Goal: Communication & Community: Ask a question

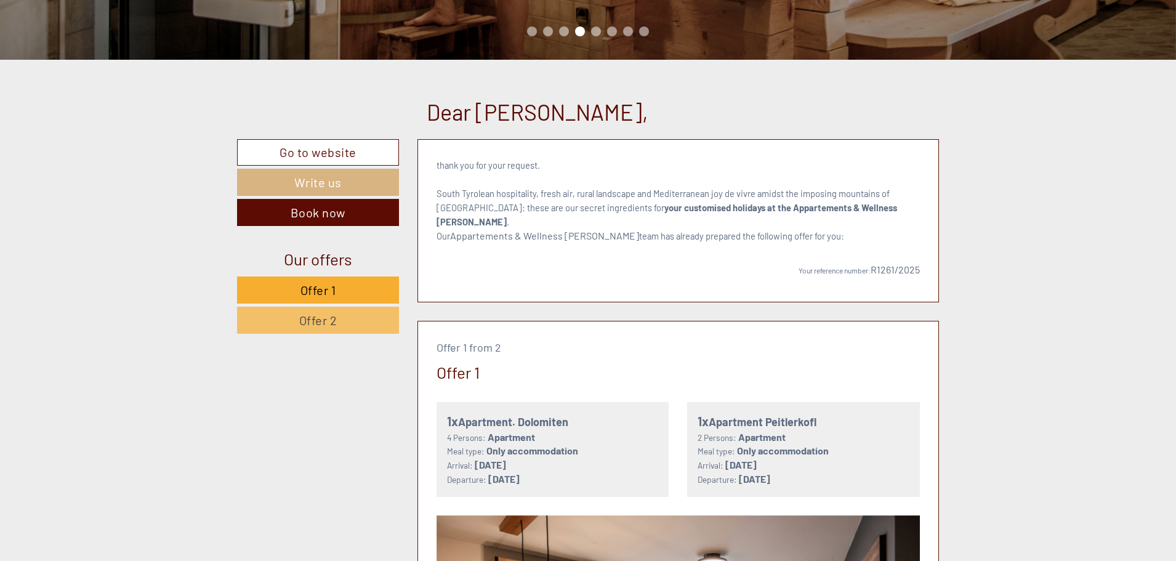
scroll to position [493, 0]
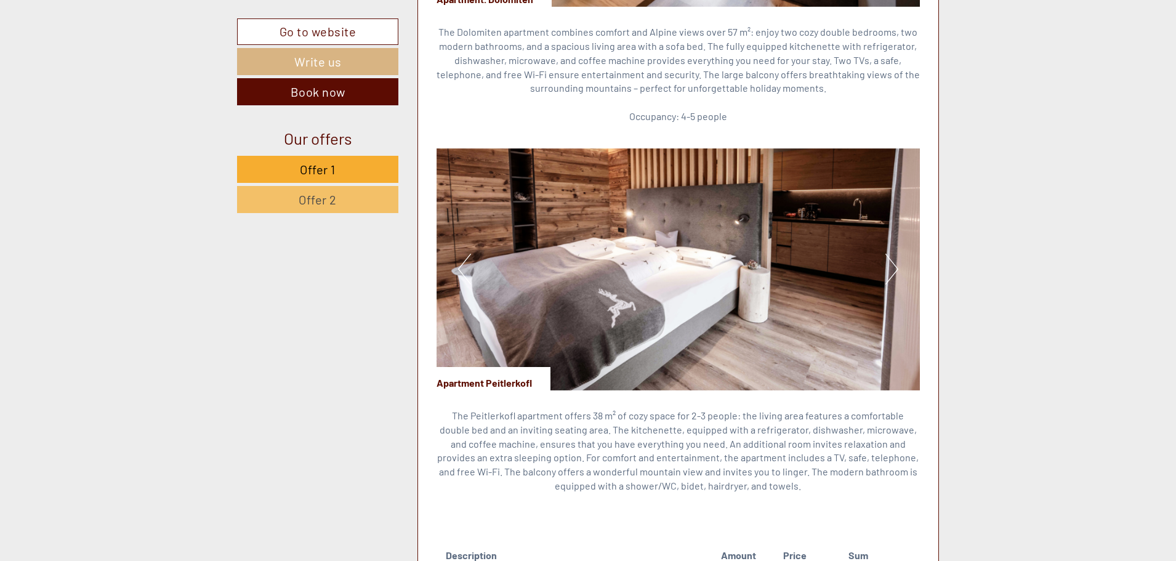
scroll to position [1232, 0]
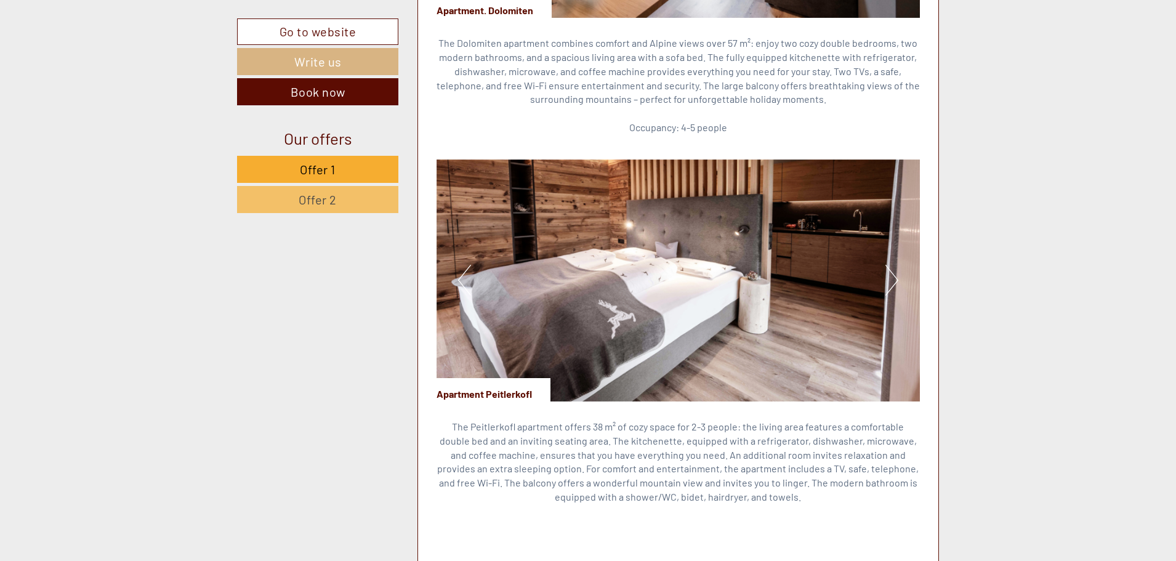
click at [886, 265] on button "Next" at bounding box center [892, 280] width 13 height 31
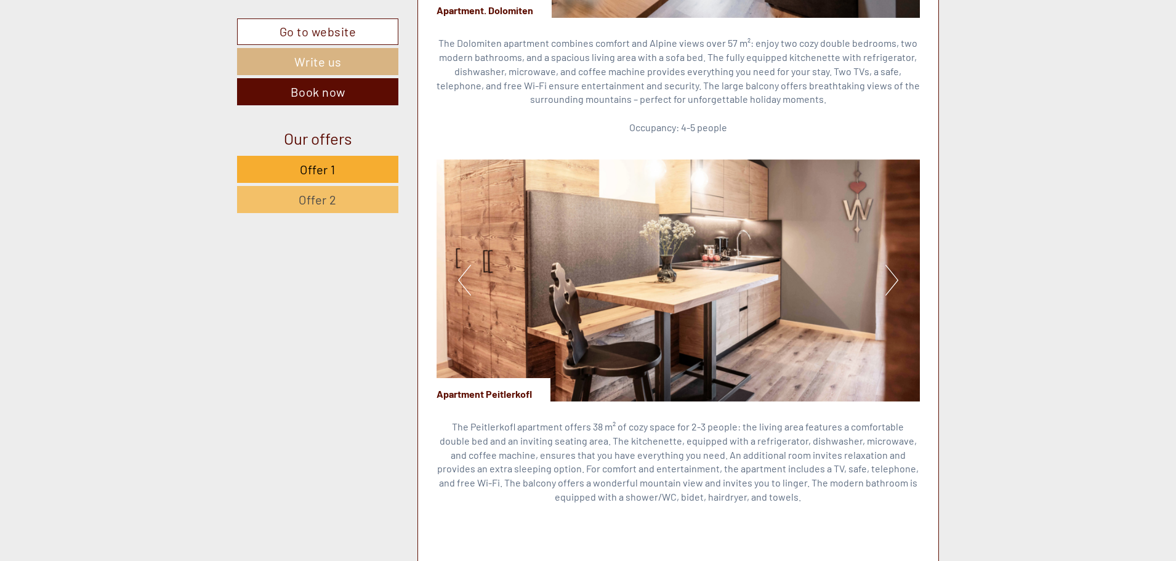
click at [886, 265] on button "Next" at bounding box center [892, 280] width 13 height 31
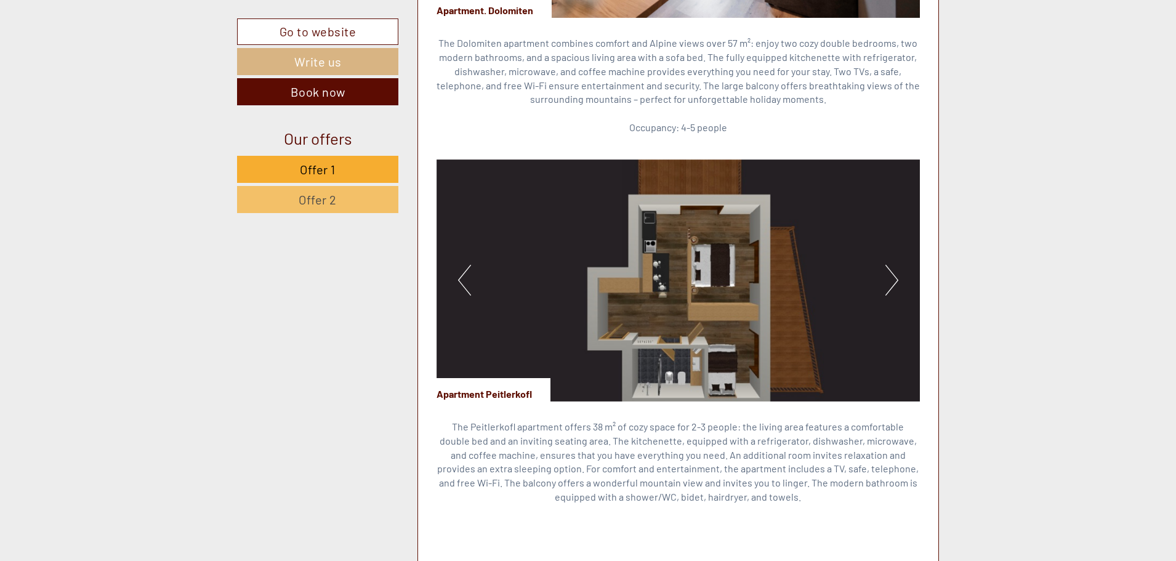
click at [886, 265] on button "Next" at bounding box center [892, 280] width 13 height 31
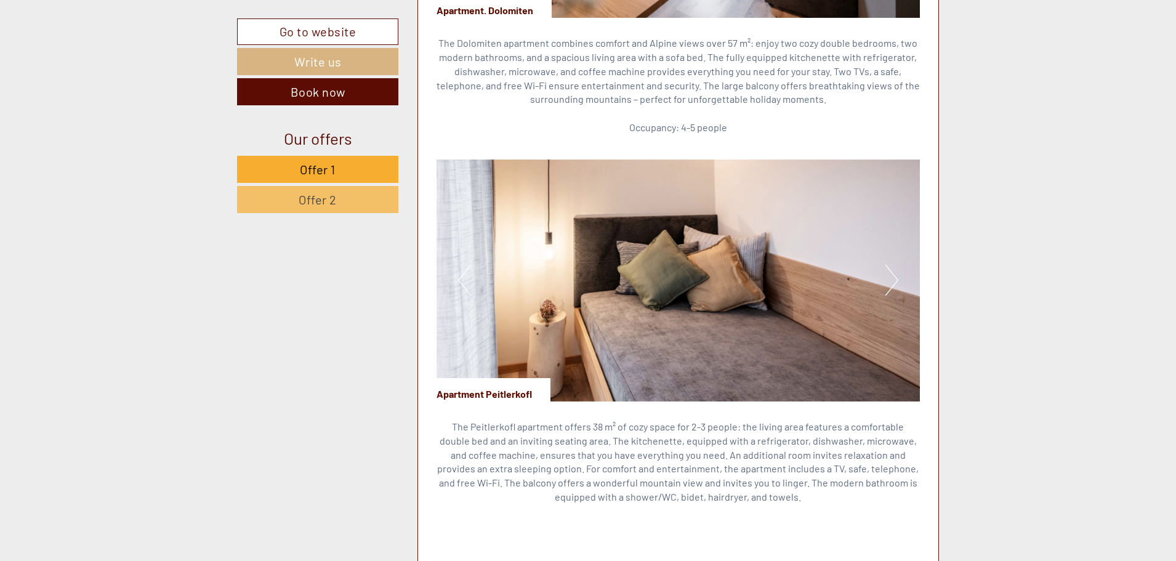
click at [897, 265] on button "Next" at bounding box center [892, 280] width 13 height 31
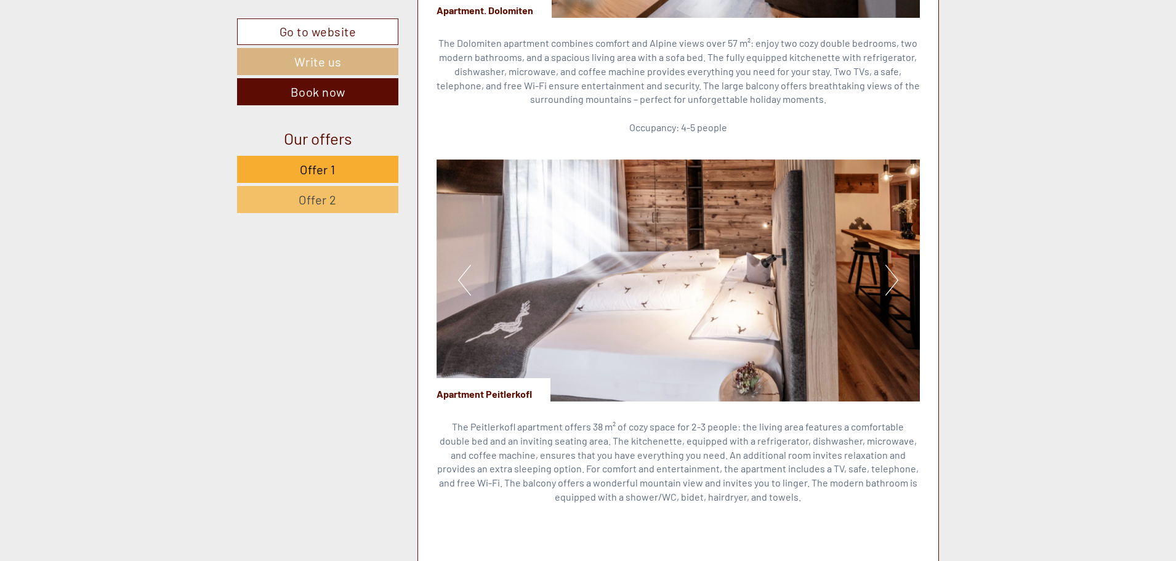
click at [891, 265] on button "Next" at bounding box center [892, 280] width 13 height 31
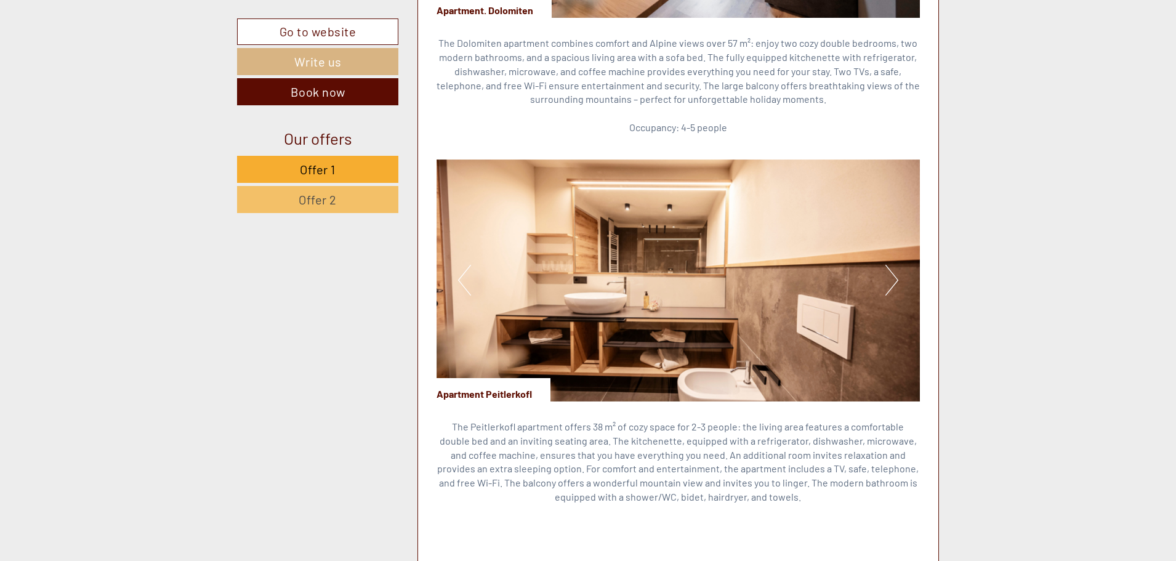
click at [891, 265] on button "Next" at bounding box center [892, 280] width 13 height 31
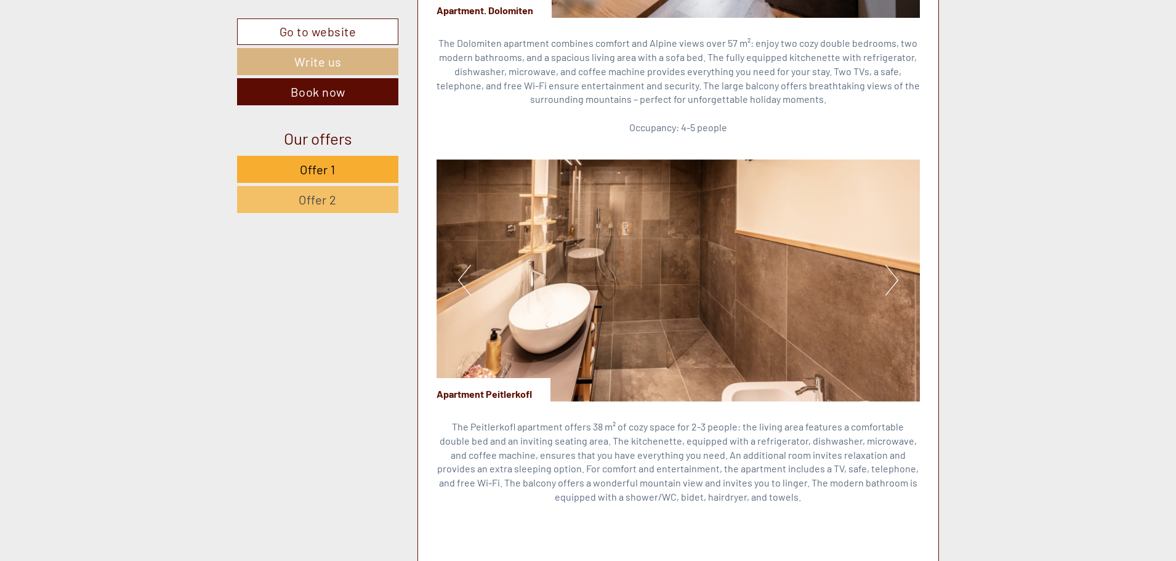
click at [456, 265] on img at bounding box center [679, 280] width 484 height 242
click at [466, 265] on button "Previous" at bounding box center [464, 280] width 13 height 31
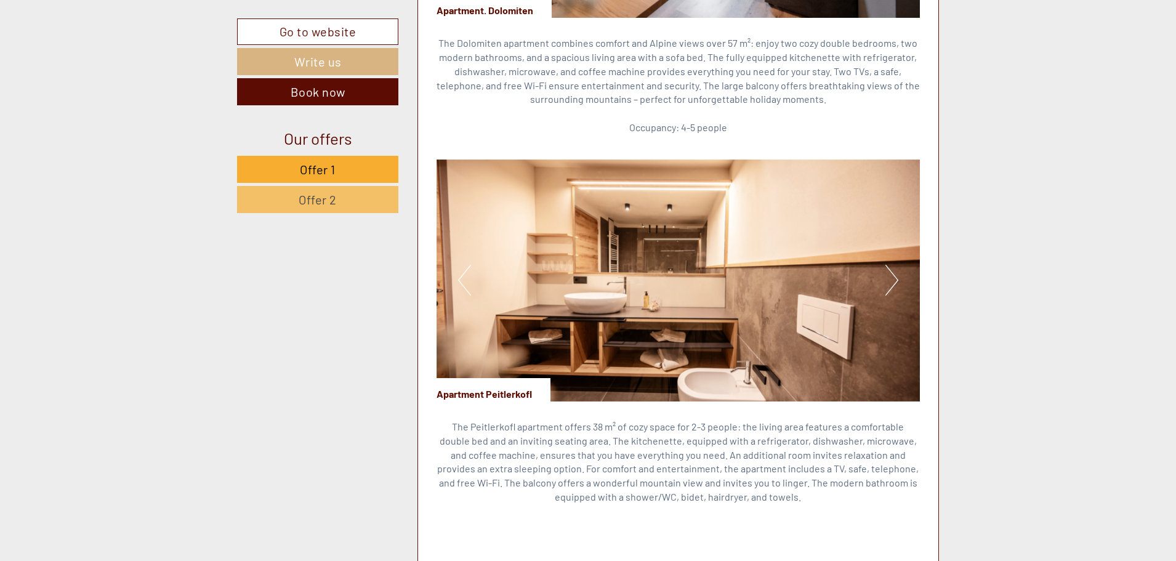
click at [466, 265] on button "Previous" at bounding box center [464, 280] width 13 height 31
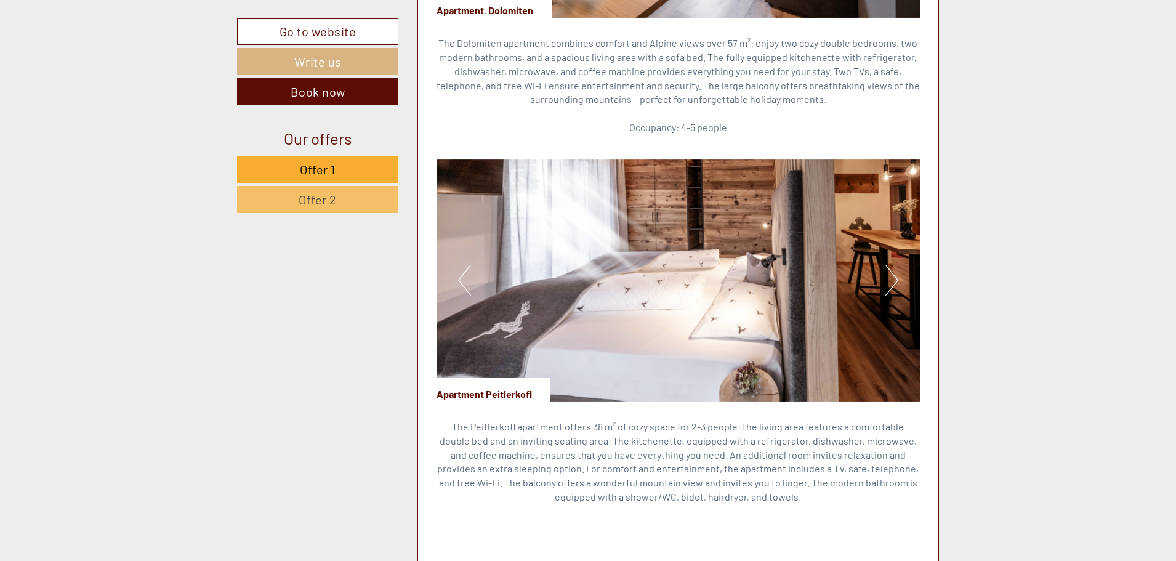
click at [897, 265] on button "Next" at bounding box center [892, 280] width 13 height 31
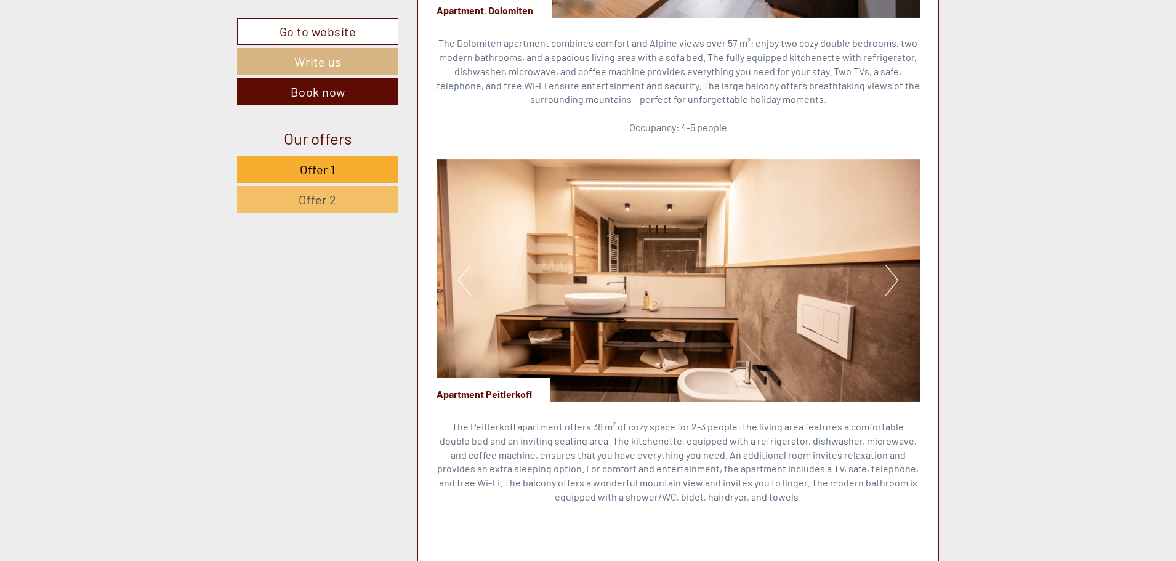
click at [893, 265] on button "Next" at bounding box center [892, 280] width 13 height 31
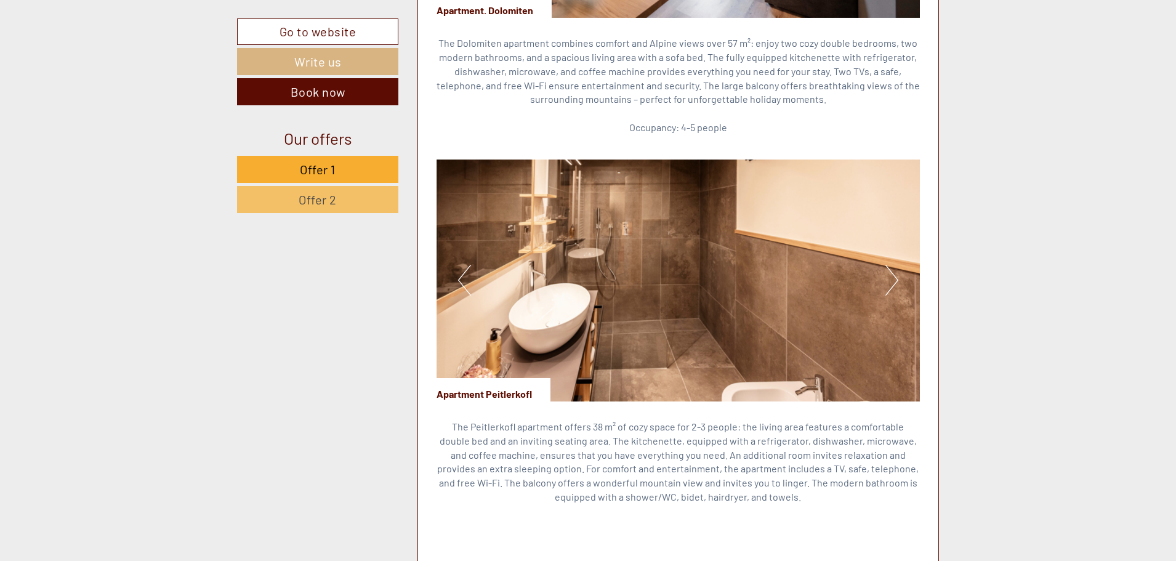
click at [905, 267] on img at bounding box center [679, 280] width 484 height 242
click at [890, 265] on button "Next" at bounding box center [892, 280] width 13 height 31
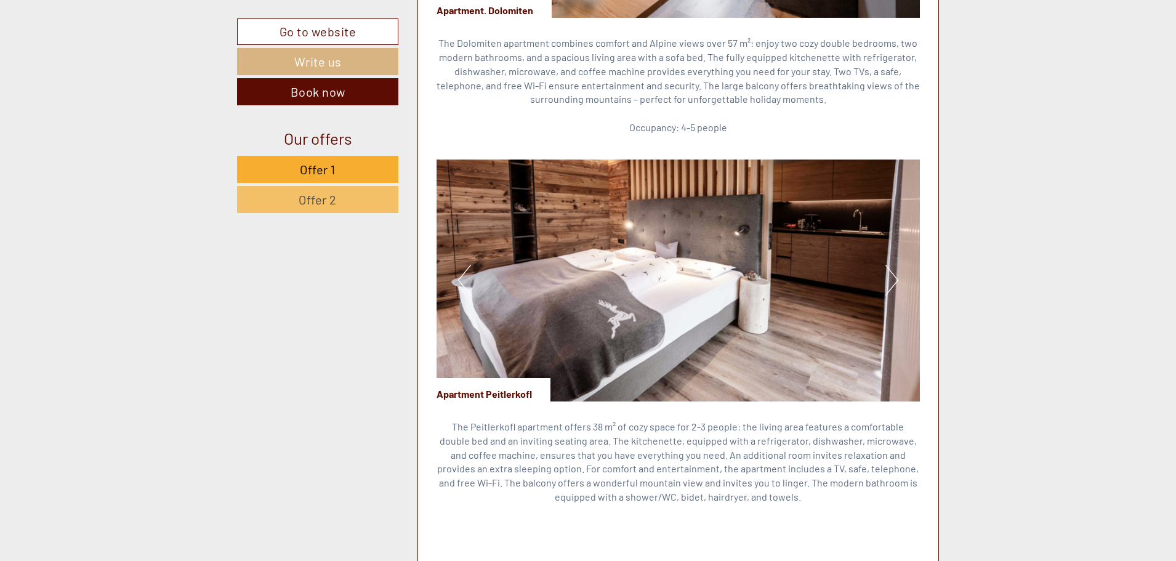
click at [890, 265] on button "Next" at bounding box center [892, 280] width 13 height 31
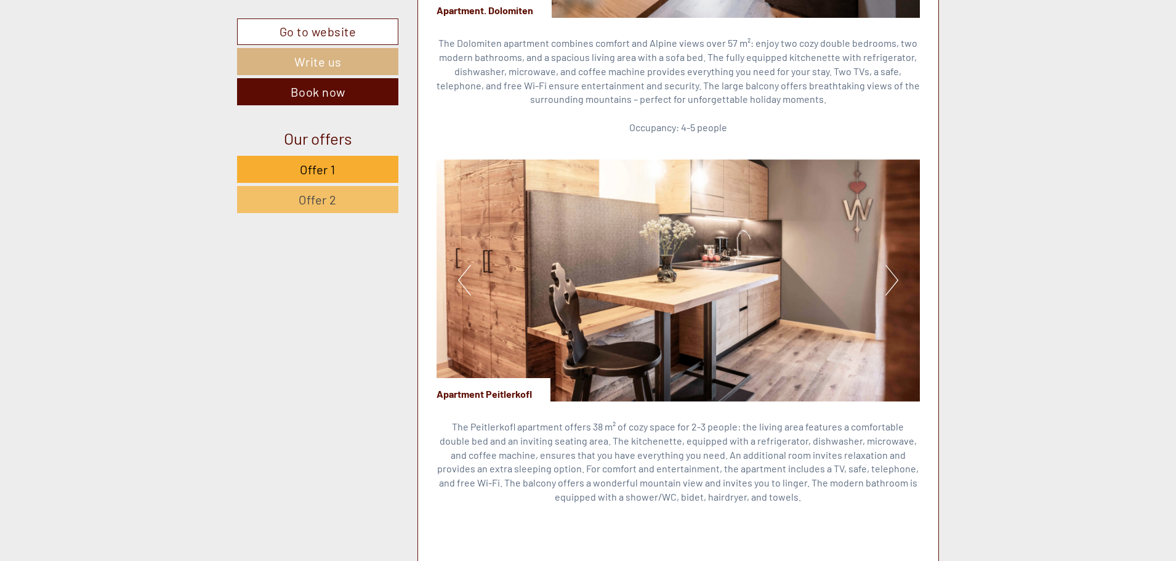
click at [890, 265] on button "Next" at bounding box center [892, 280] width 13 height 31
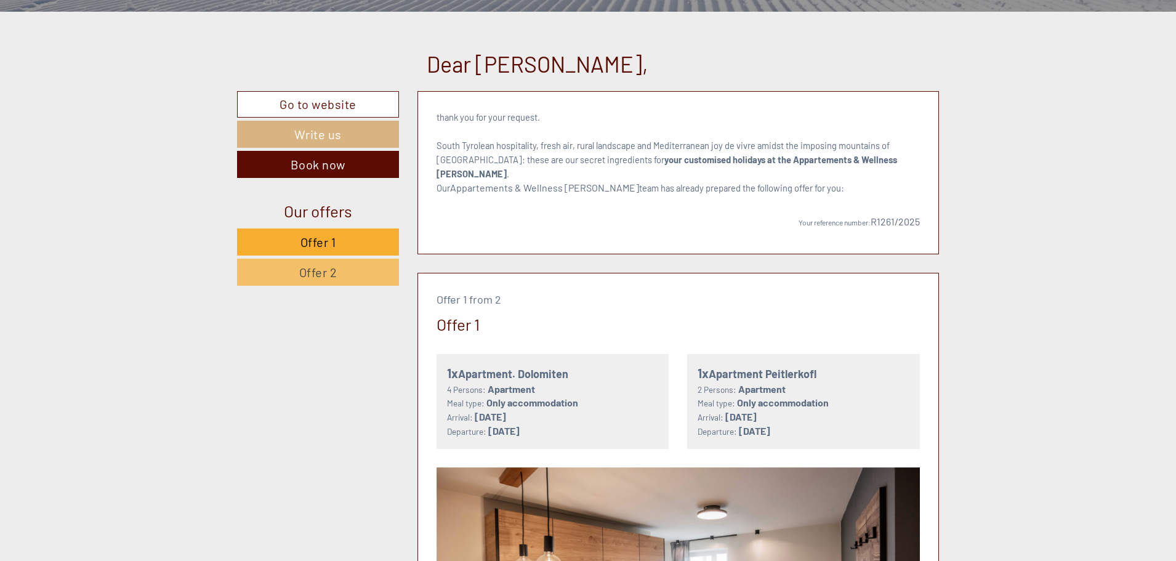
scroll to position [431, 0]
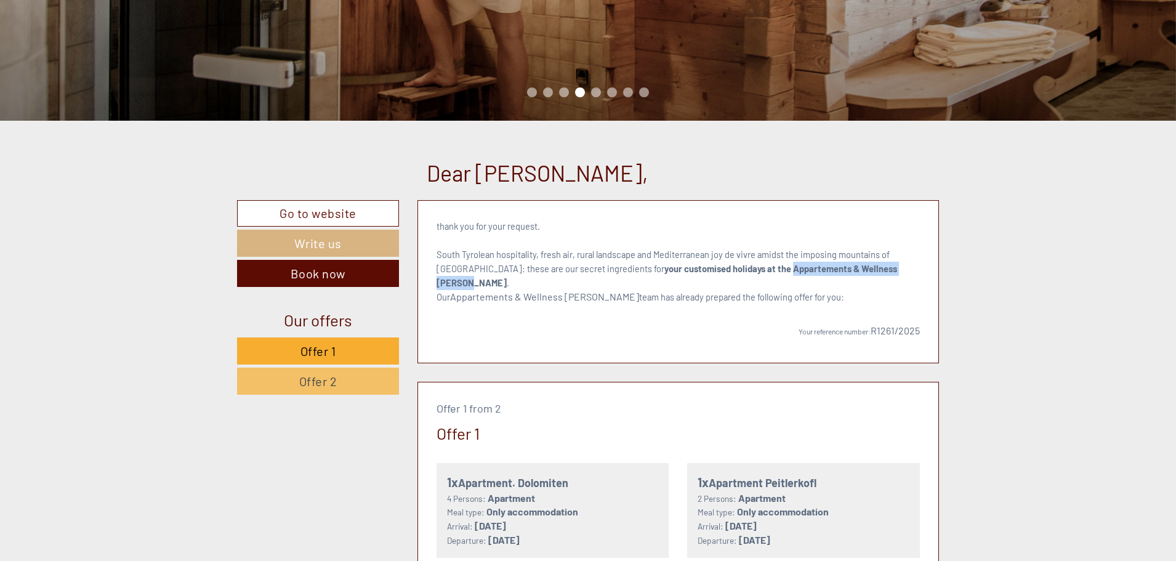
drag, startPoint x: 874, startPoint y: 272, endPoint x: 744, endPoint y: 266, distance: 130.7
click at [744, 266] on strong "your customised holidays at the Appartements & Wellness [PERSON_NAME]" at bounding box center [667, 275] width 461 height 25
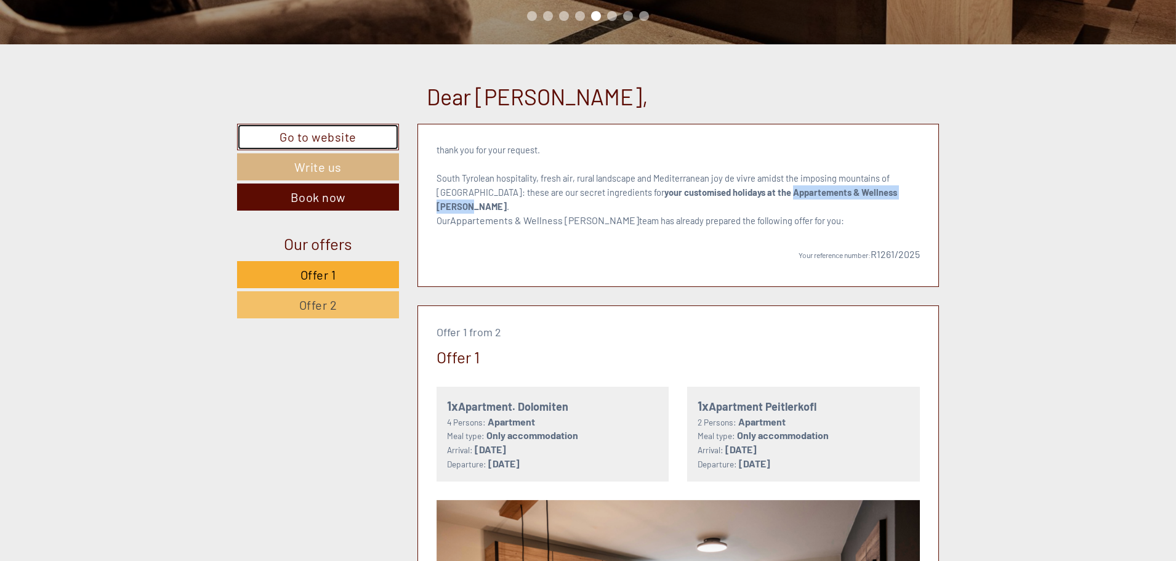
scroll to position [616, 0]
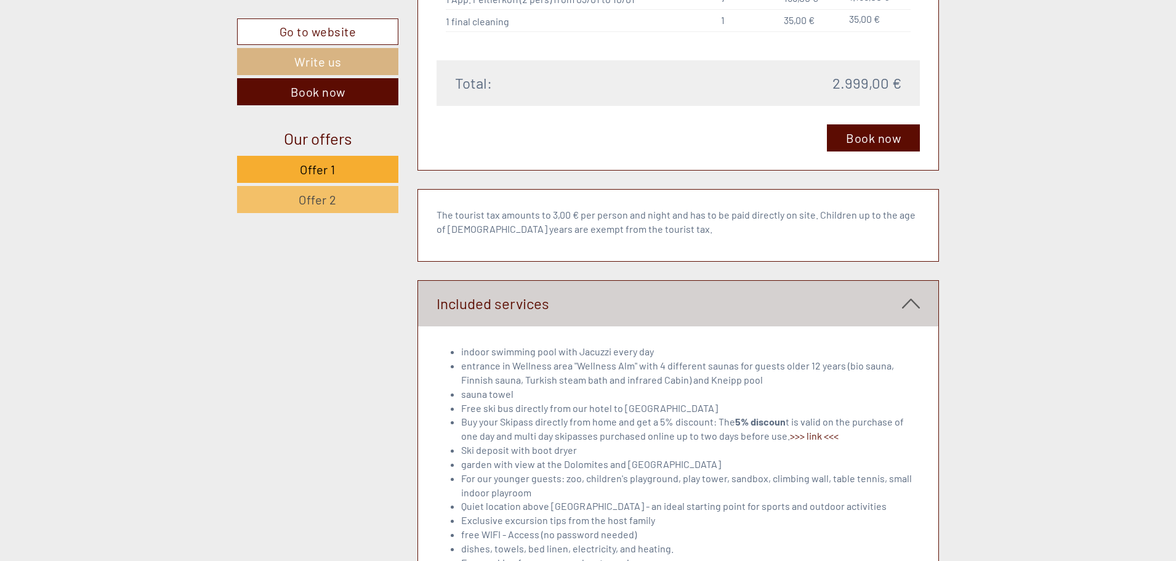
scroll to position [3202, 0]
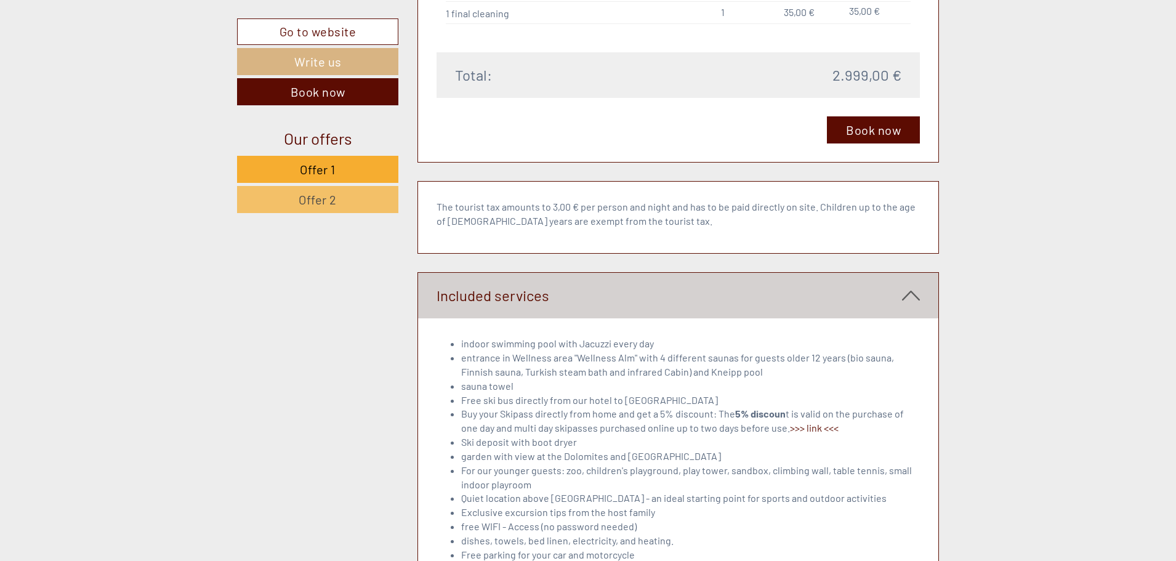
drag, startPoint x: 438, startPoint y: 94, endPoint x: 455, endPoint y: 94, distance: 16.6
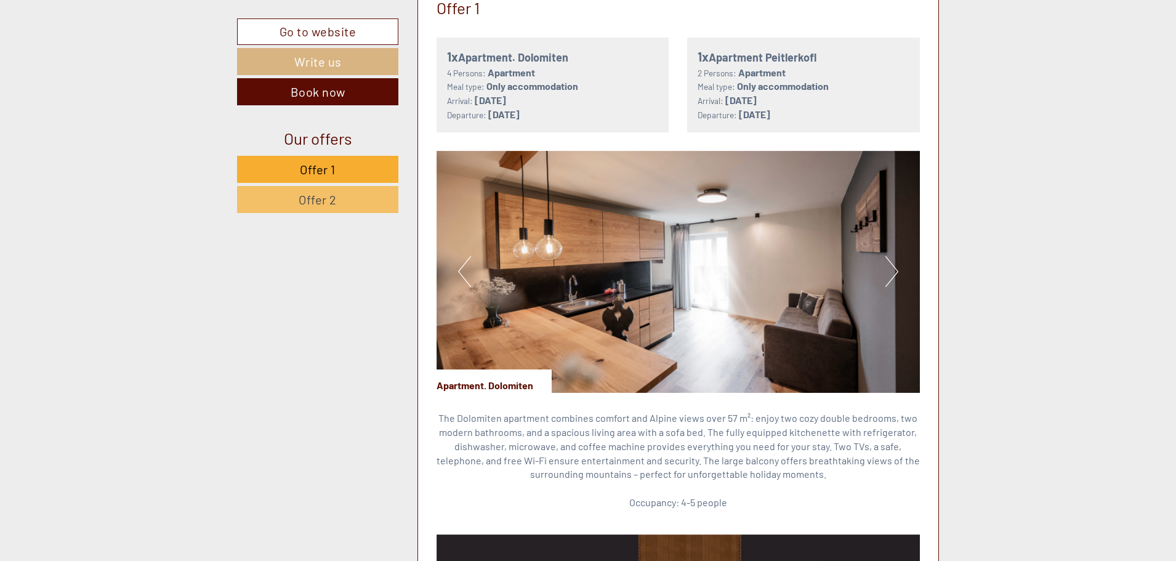
scroll to position [860, 0]
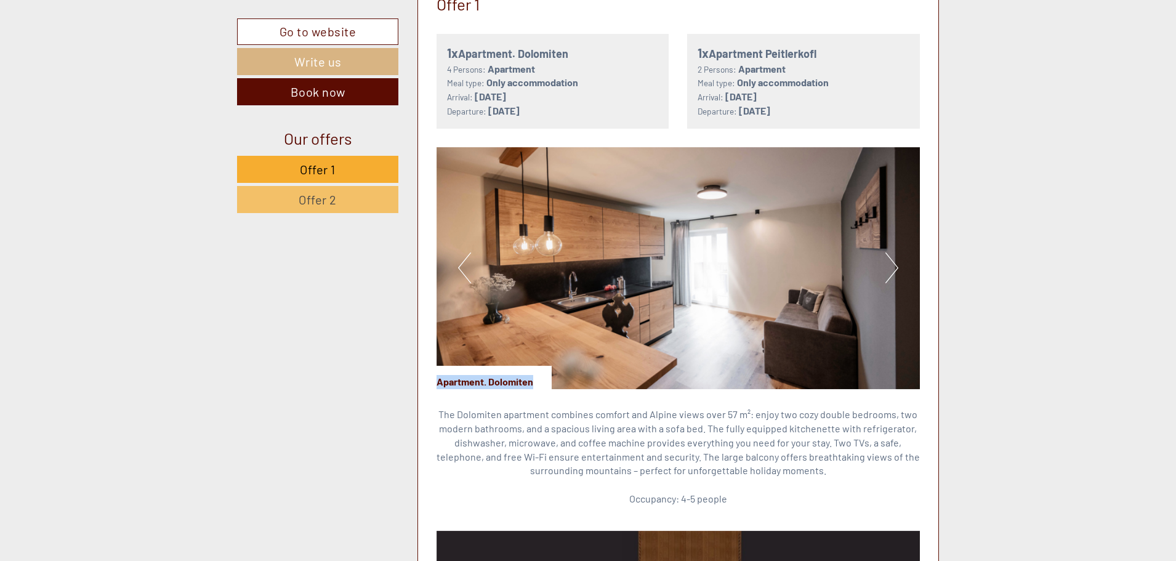
drag, startPoint x: 534, startPoint y: 366, endPoint x: 437, endPoint y: 369, distance: 97.3
click at [437, 369] on div "Apartment. Dolomiten" at bounding box center [494, 377] width 115 height 23
drag, startPoint x: 437, startPoint y: 369, endPoint x: 462, endPoint y: 404, distance: 43.2
click at [462, 408] on p "The Dolomiten apartment combines comfort and Alpine views over 57 m²: enjoy two…" at bounding box center [679, 457] width 484 height 99
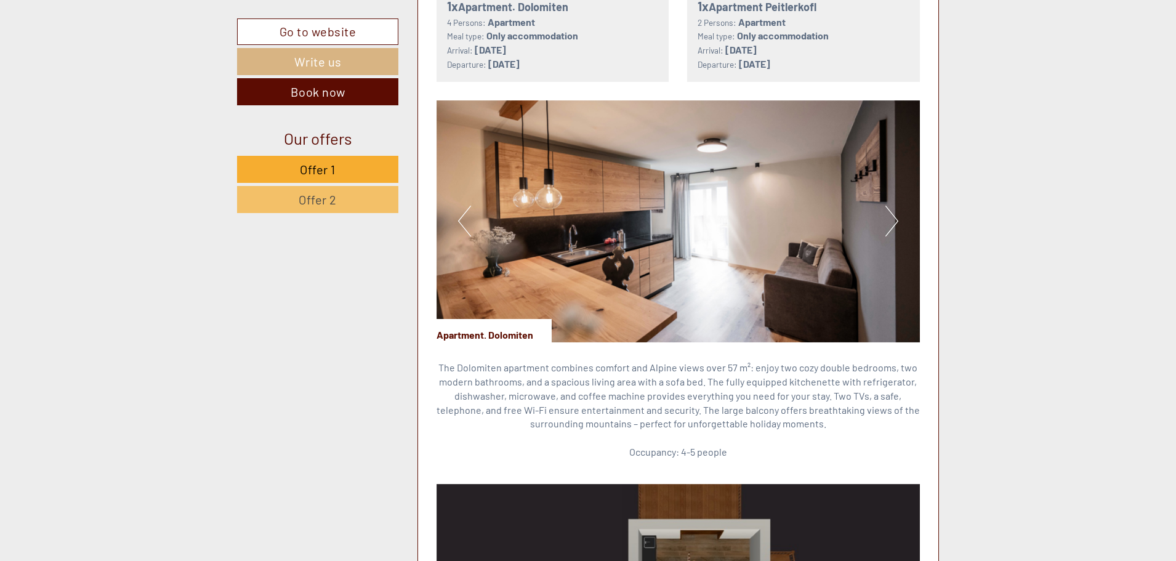
scroll to position [983, 0]
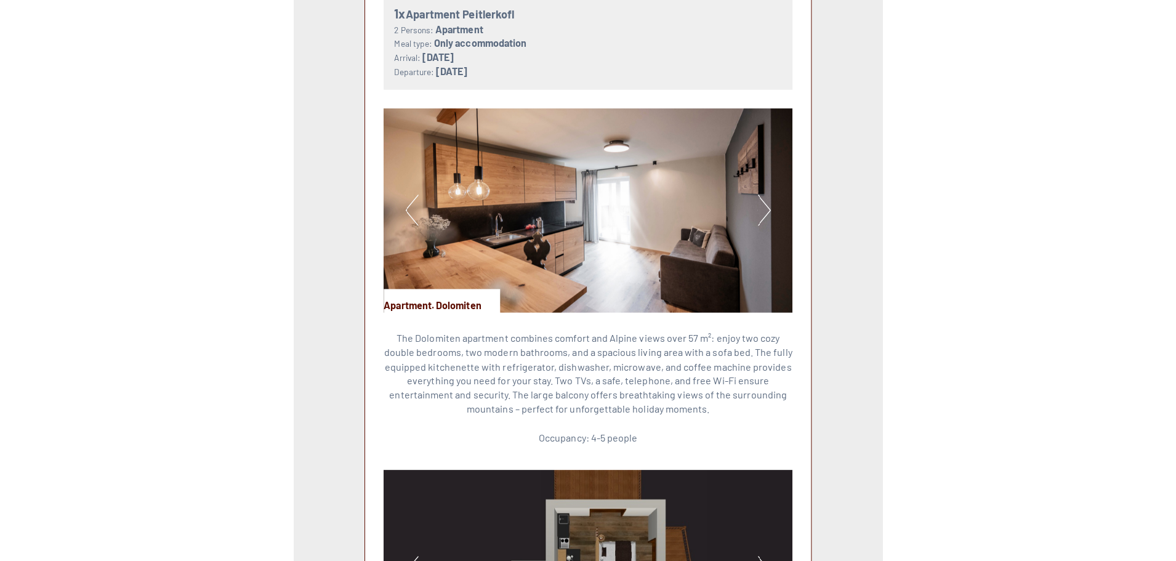
scroll to position [902, 0]
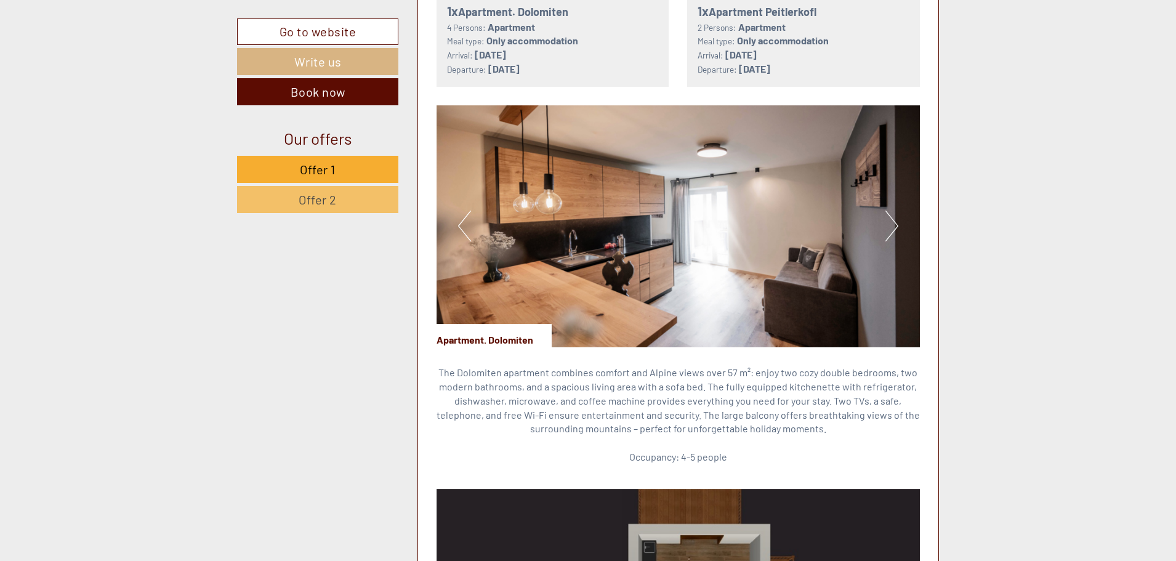
click at [890, 217] on button "Next" at bounding box center [892, 226] width 13 height 31
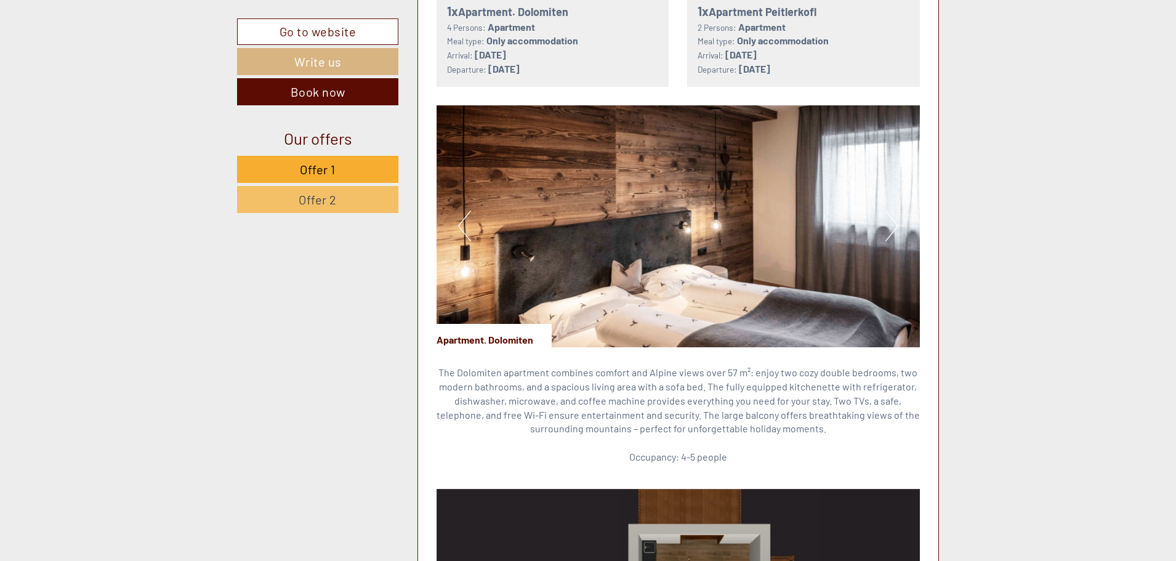
click at [886, 209] on div "Previous Next" at bounding box center [679, 226] width 484 height 242
click at [896, 217] on button "Next" at bounding box center [892, 226] width 13 height 31
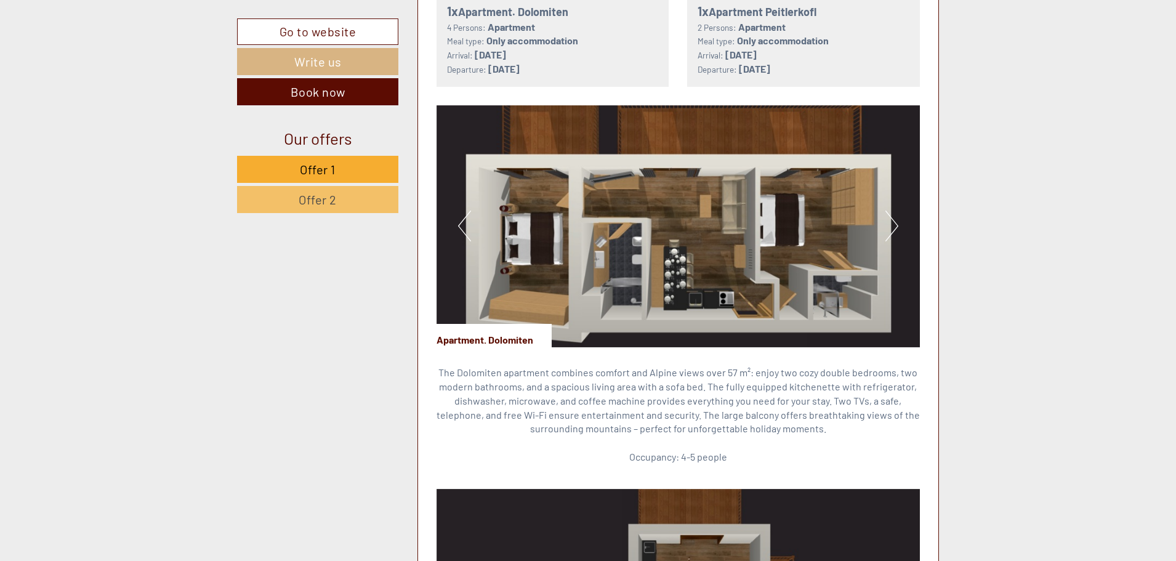
click at [892, 214] on button "Next" at bounding box center [892, 226] width 13 height 31
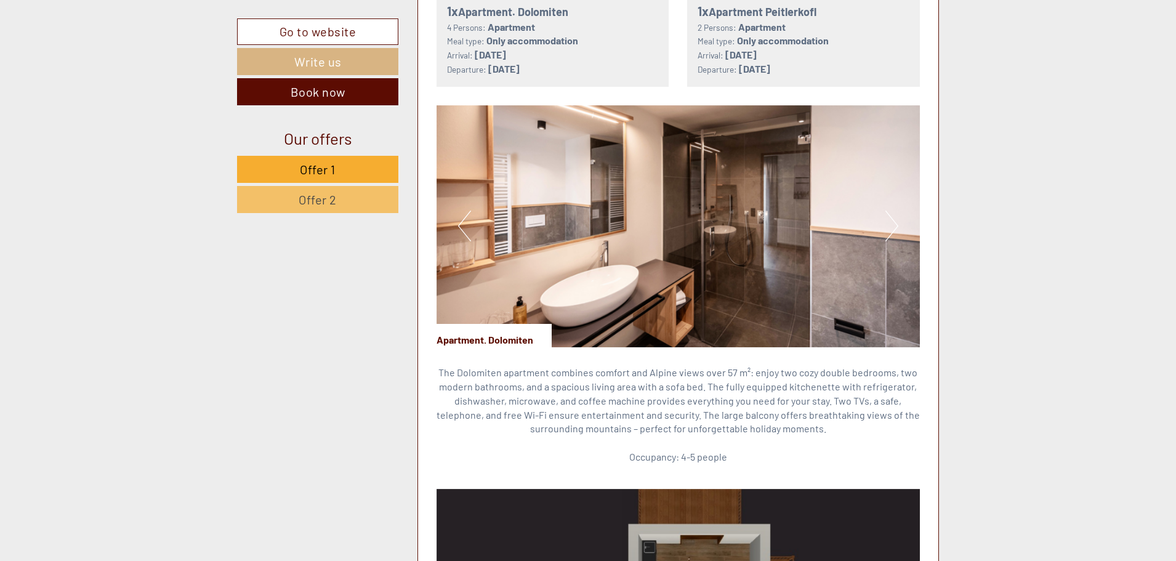
click at [892, 214] on button "Next" at bounding box center [892, 226] width 13 height 31
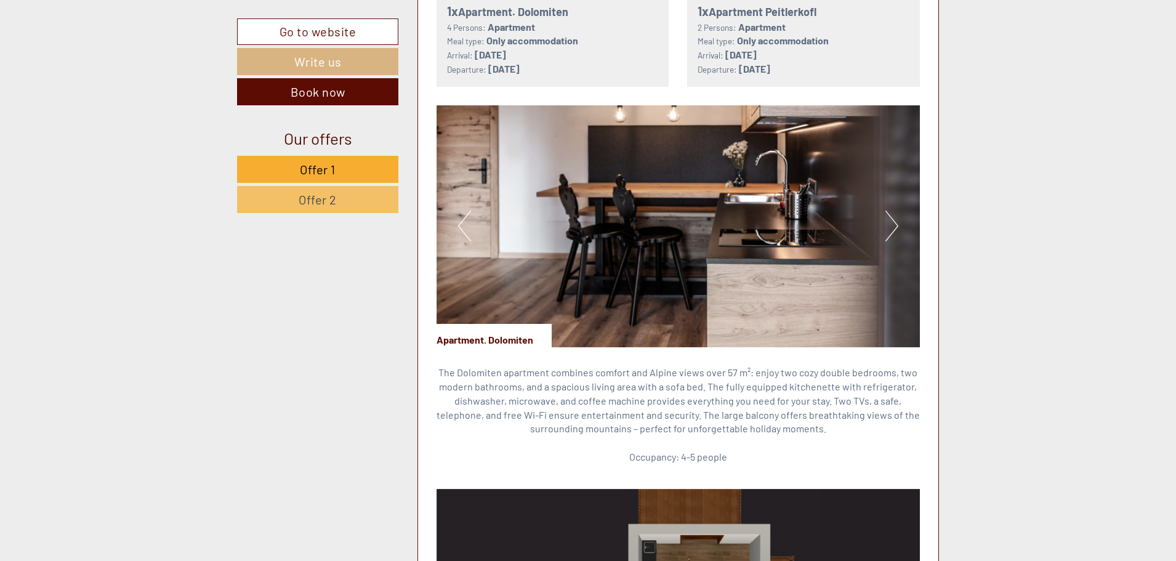
click at [471, 217] on img at bounding box center [679, 226] width 484 height 242
click at [462, 211] on button "Previous" at bounding box center [464, 226] width 13 height 31
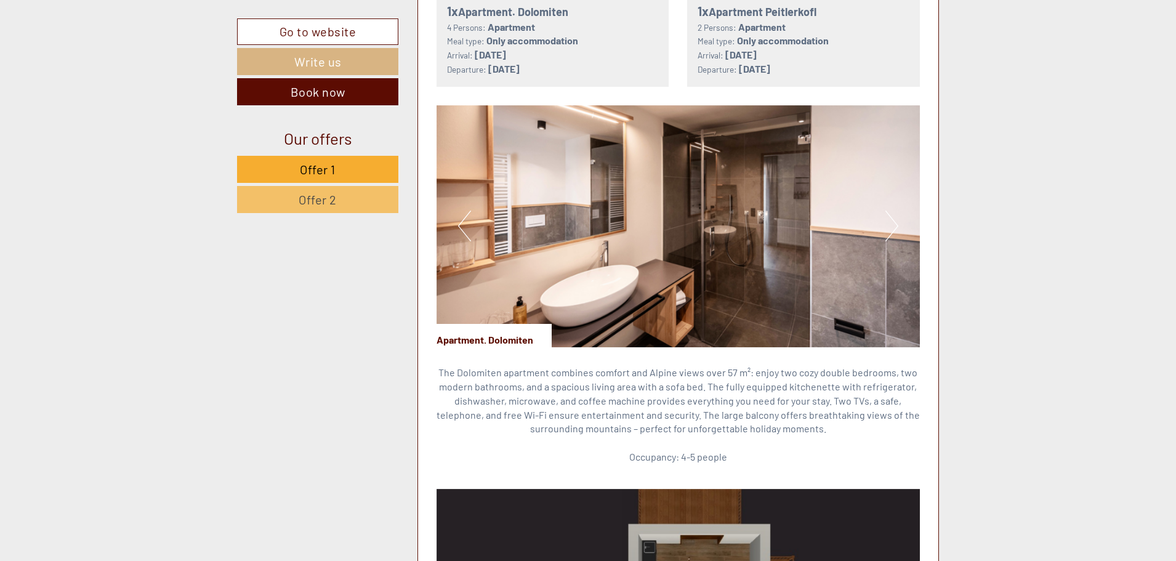
click at [897, 222] on button "Next" at bounding box center [892, 226] width 13 height 31
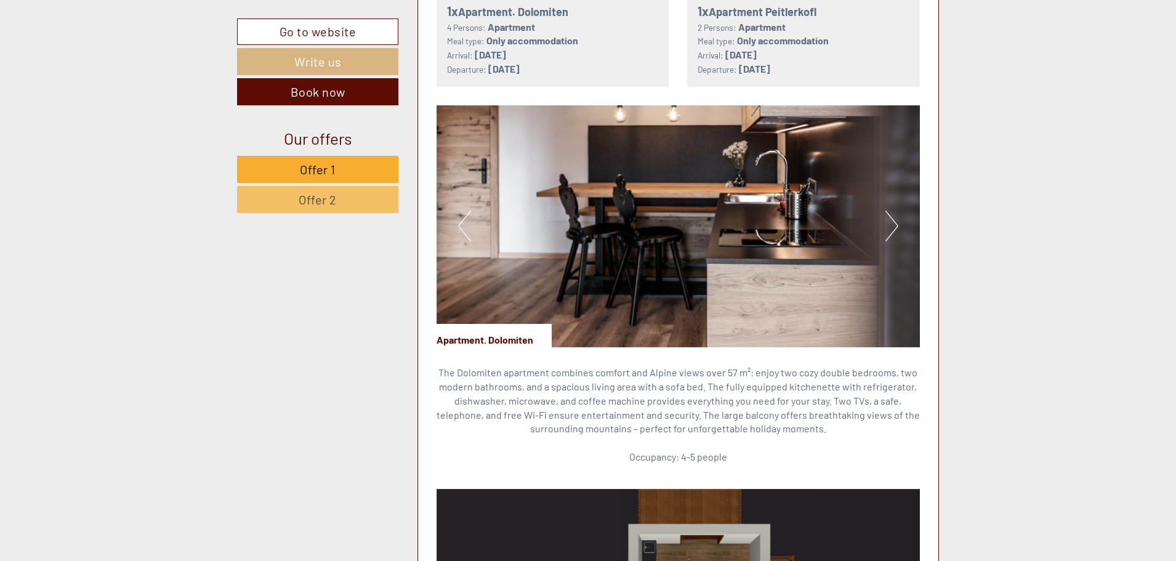
click at [463, 219] on button "Previous" at bounding box center [464, 226] width 13 height 31
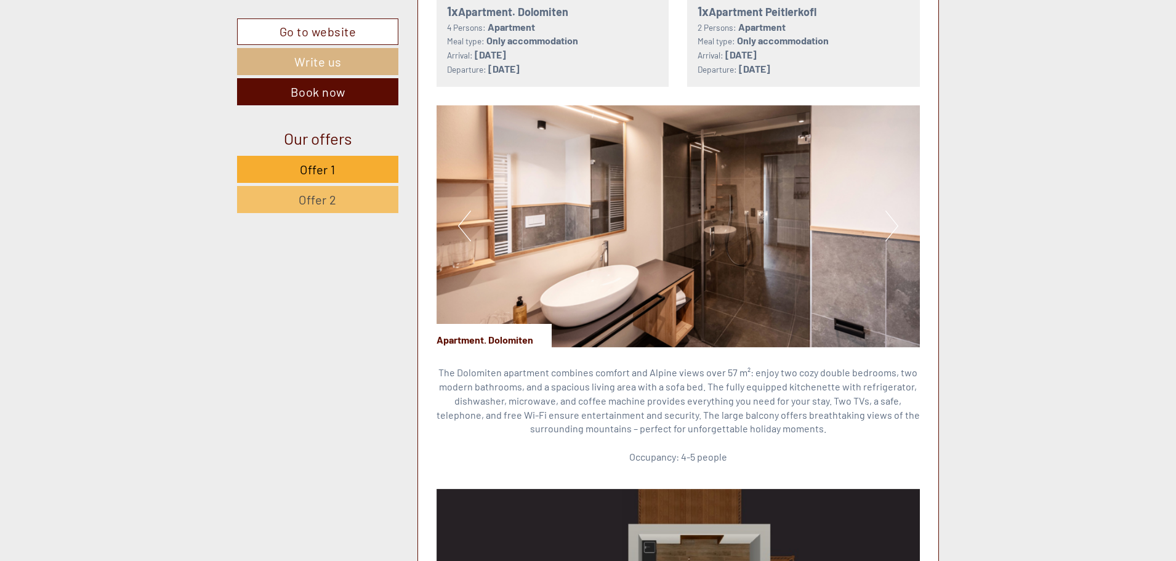
click at [903, 217] on img at bounding box center [679, 226] width 484 height 242
click at [892, 216] on button "Next" at bounding box center [892, 226] width 13 height 31
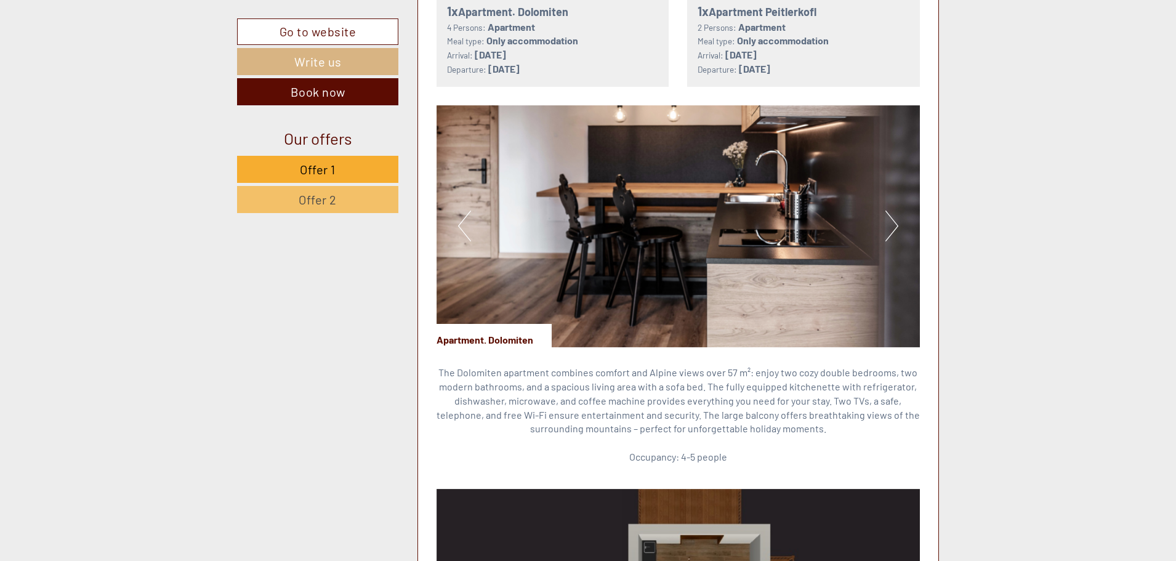
click at [892, 216] on button "Next" at bounding box center [892, 226] width 13 height 31
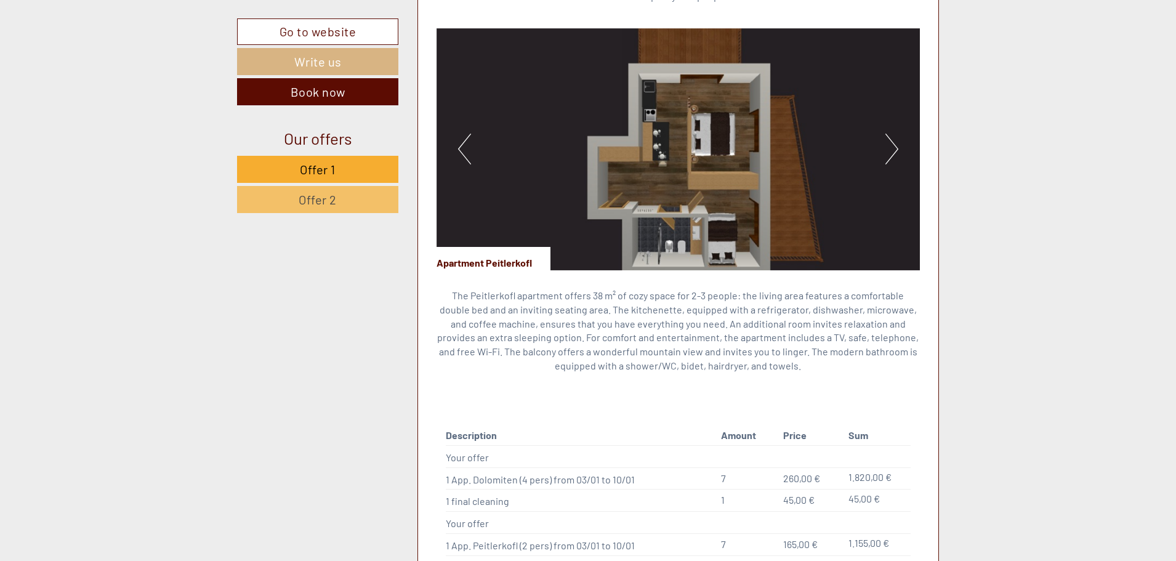
scroll to position [1395, 0]
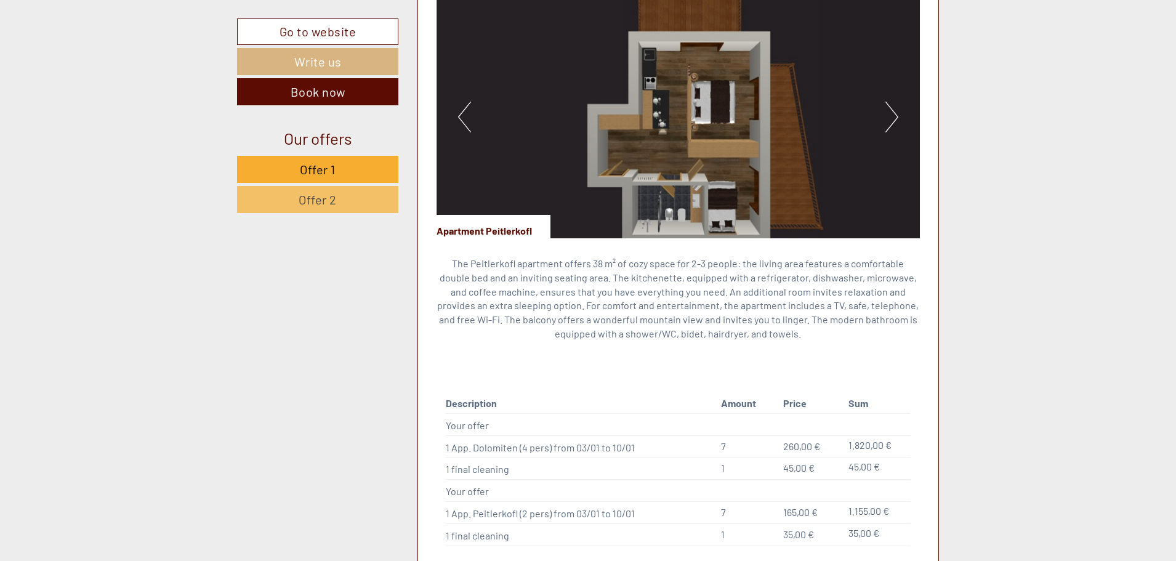
click at [890, 103] on button "Next" at bounding box center [892, 117] width 13 height 31
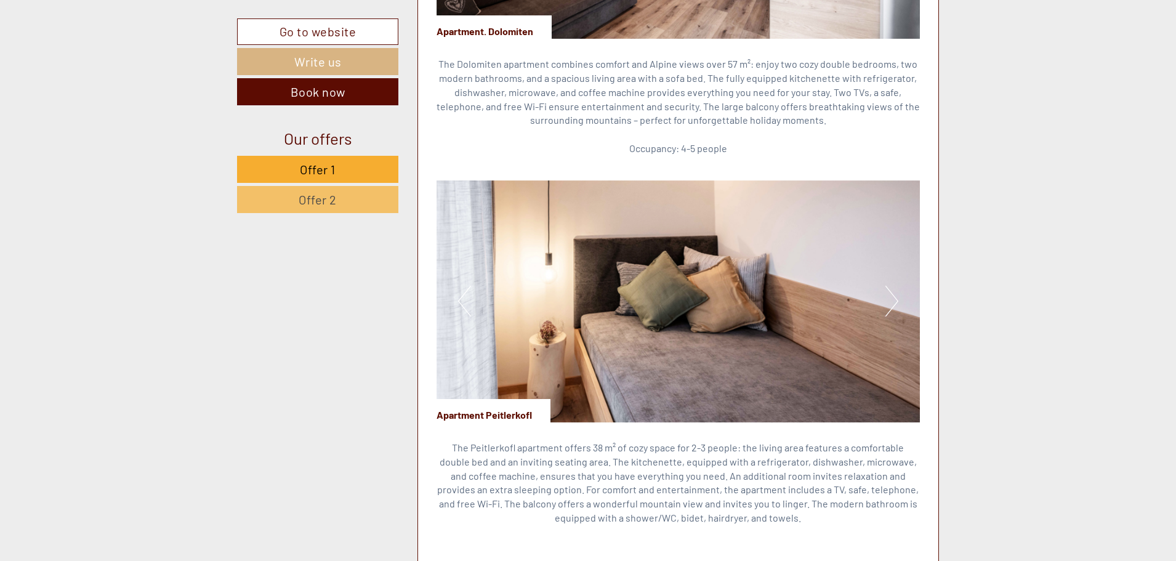
scroll to position [1210, 0]
click at [883, 286] on img at bounding box center [679, 302] width 484 height 242
click at [893, 288] on button "Next" at bounding box center [892, 301] width 13 height 31
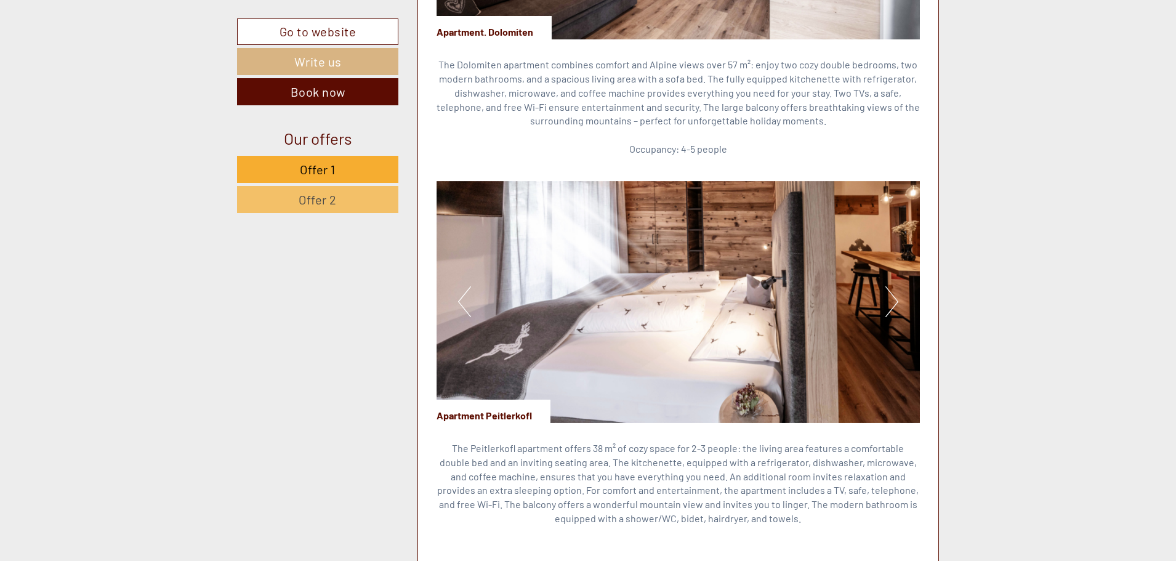
click at [892, 291] on button "Next" at bounding box center [892, 301] width 13 height 31
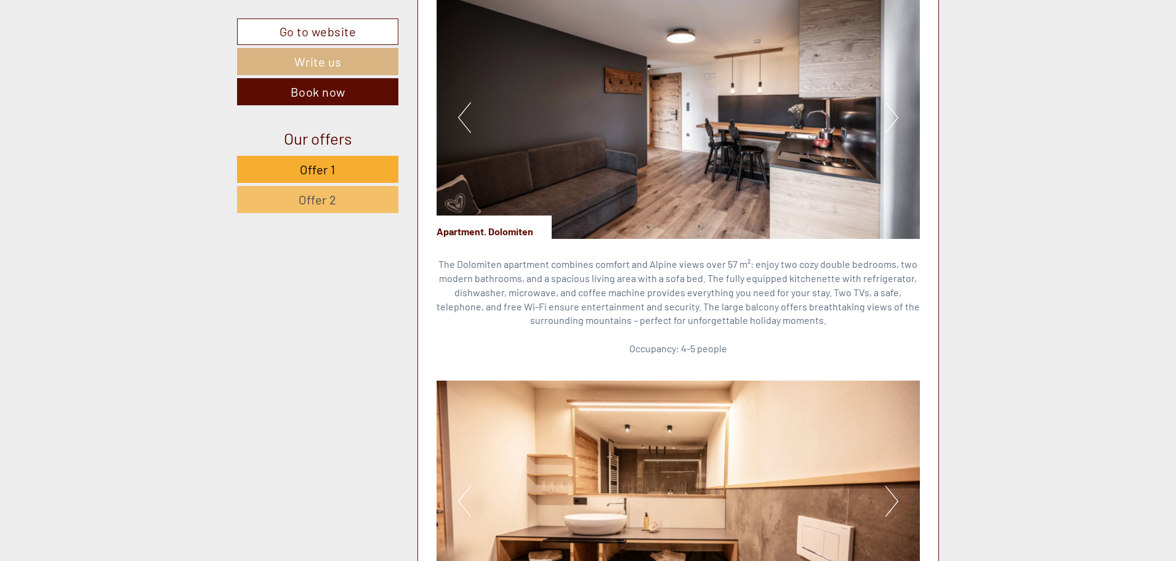
scroll to position [964, 0]
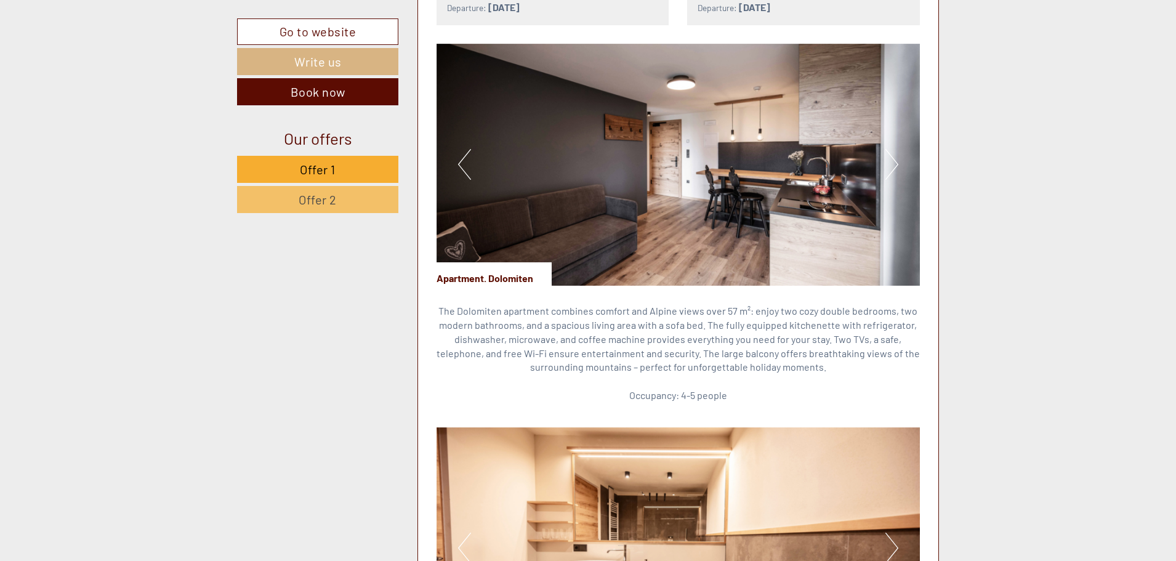
click at [886, 155] on button "Next" at bounding box center [892, 164] width 13 height 31
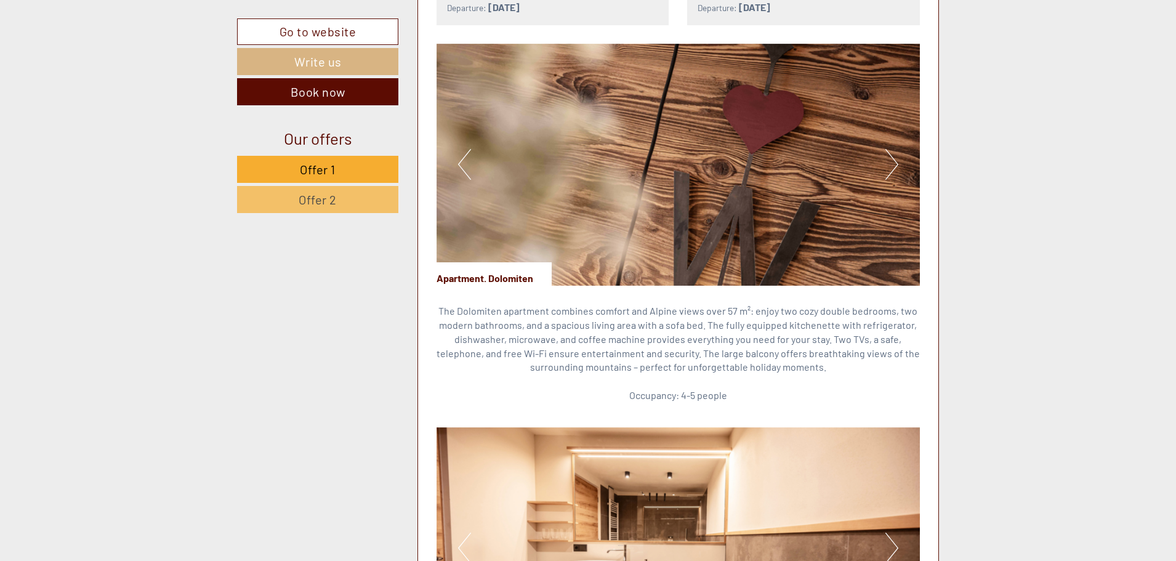
click at [892, 153] on button "Next" at bounding box center [892, 164] width 13 height 31
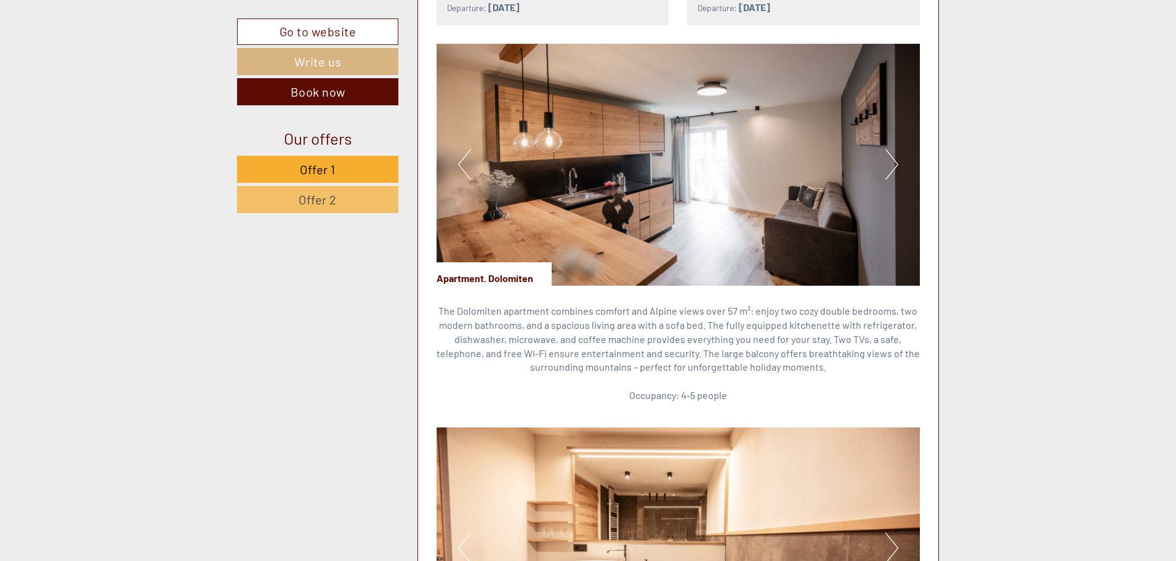
drag, startPoint x: 1048, startPoint y: 351, endPoint x: 1006, endPoint y: 350, distance: 41.9
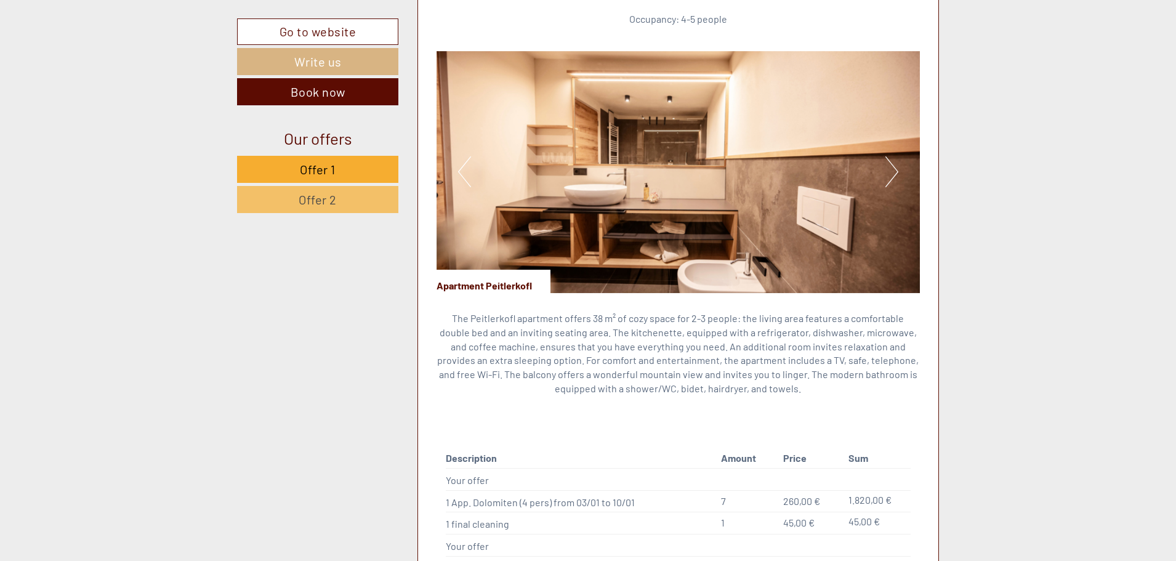
scroll to position [1580, 0]
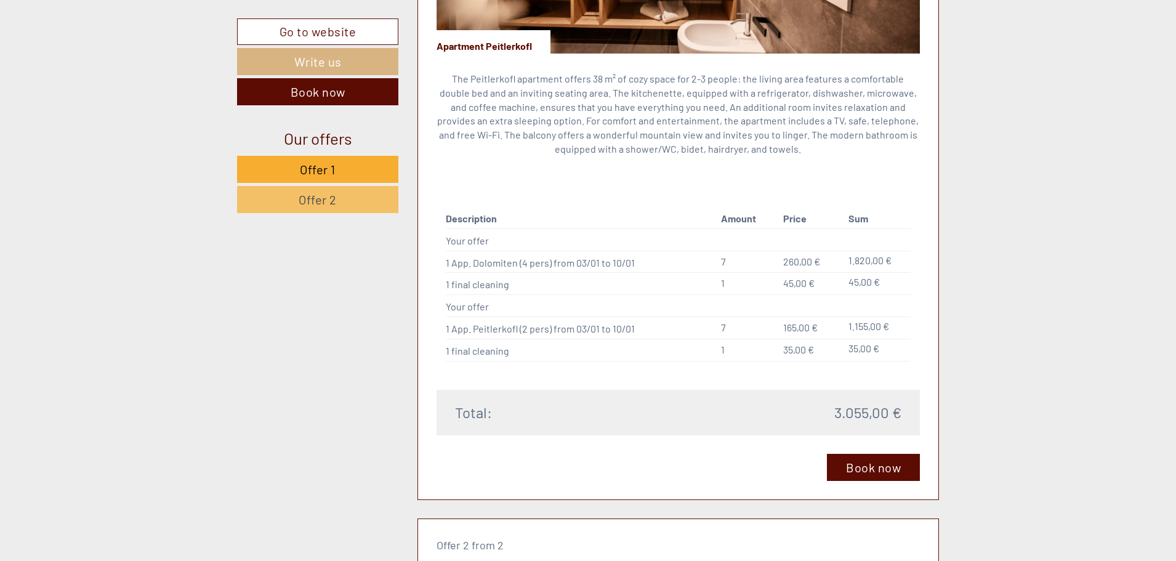
click at [487, 251] on td "1 App. Dolomiten (4 pers) from 03/01 to 10/01" at bounding box center [581, 262] width 270 height 22
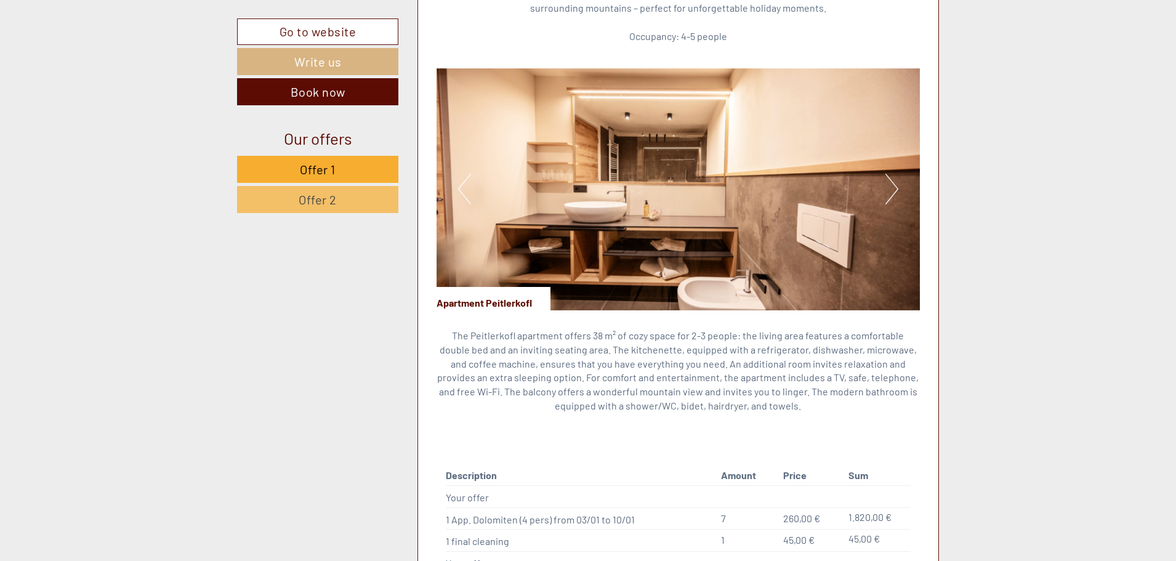
scroll to position [1395, 0]
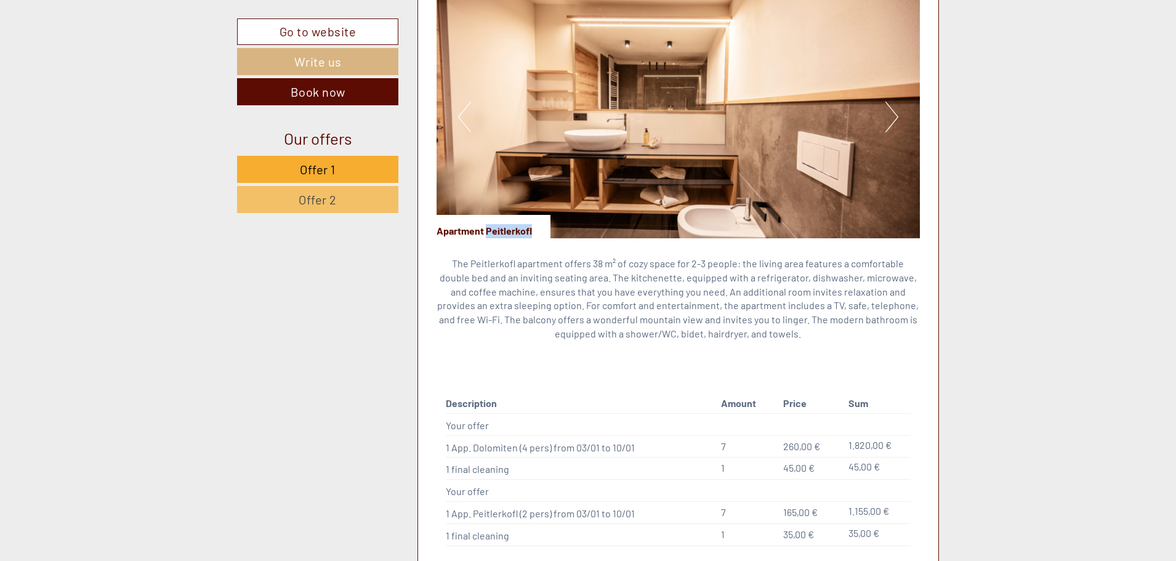
drag, startPoint x: 535, startPoint y: 217, endPoint x: 488, endPoint y: 217, distance: 46.8
click at [488, 217] on div "Apartment Peitlerkofl" at bounding box center [494, 226] width 114 height 23
drag, startPoint x: 493, startPoint y: 220, endPoint x: 1072, endPoint y: 337, distance: 590.6
drag, startPoint x: 528, startPoint y: 217, endPoint x: 488, endPoint y: 215, distance: 39.5
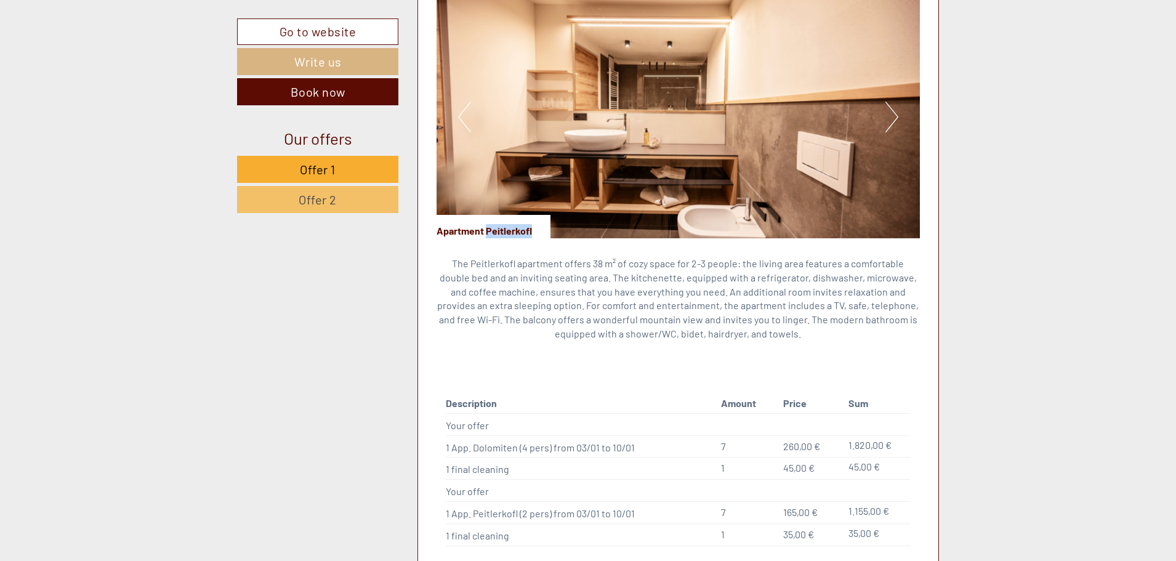
click at [488, 215] on div "Apartment Peitlerkofl" at bounding box center [494, 226] width 114 height 23
copy div "Peitlerkofl"
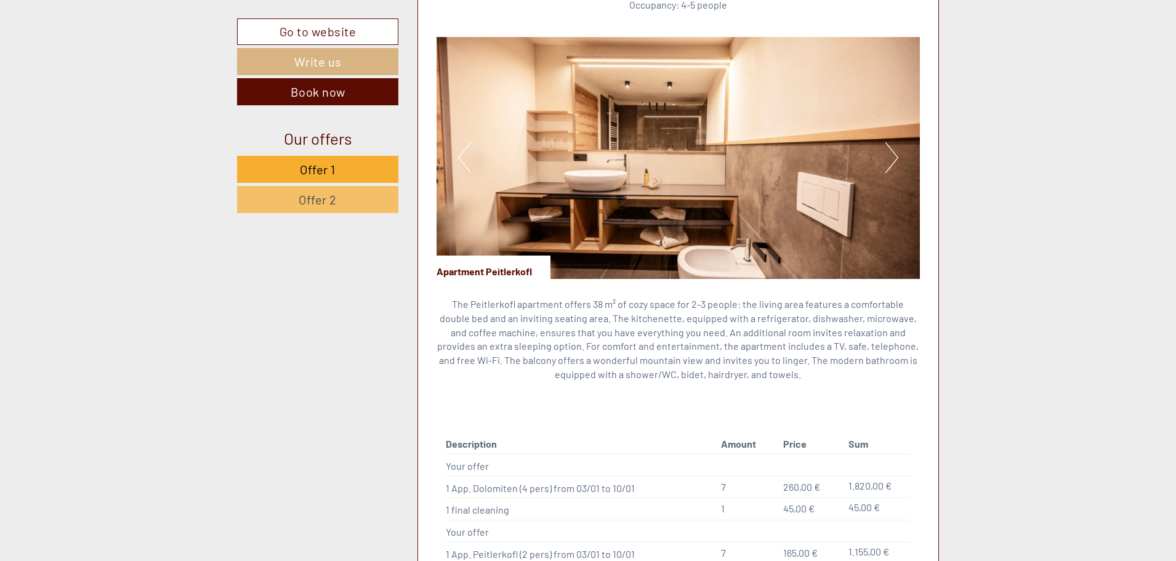
scroll to position [1333, 0]
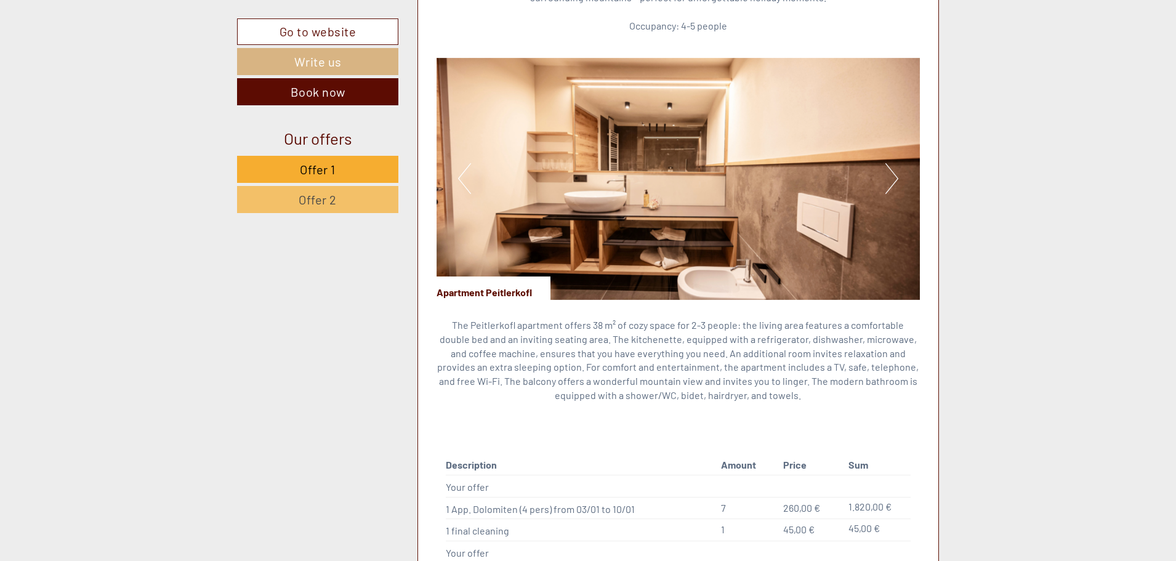
click at [897, 163] on button "Next" at bounding box center [892, 178] width 13 height 31
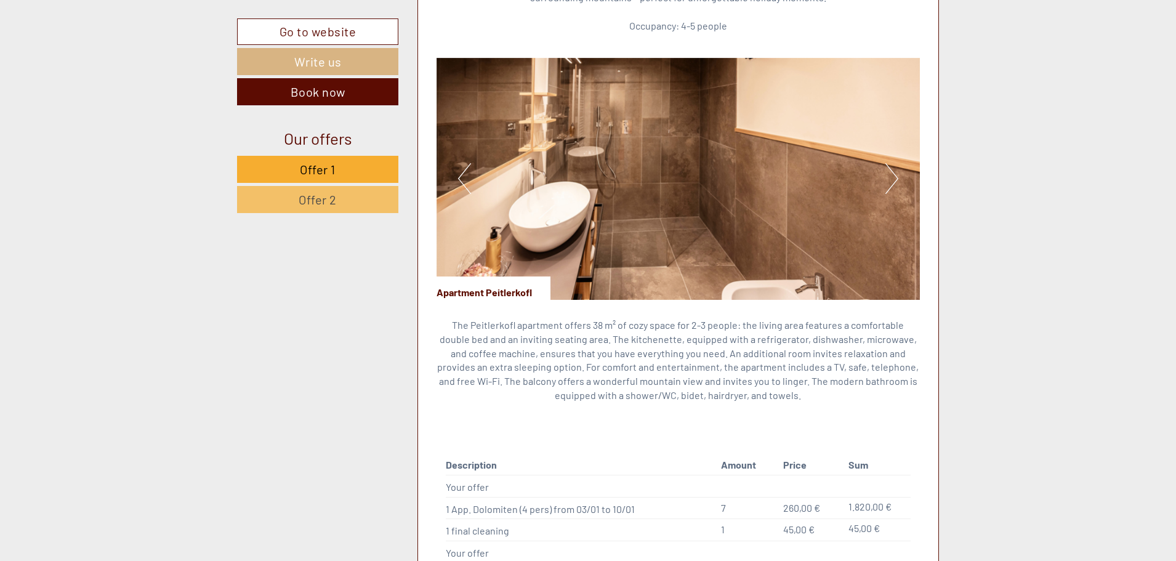
click at [897, 163] on button "Next" at bounding box center [892, 178] width 13 height 31
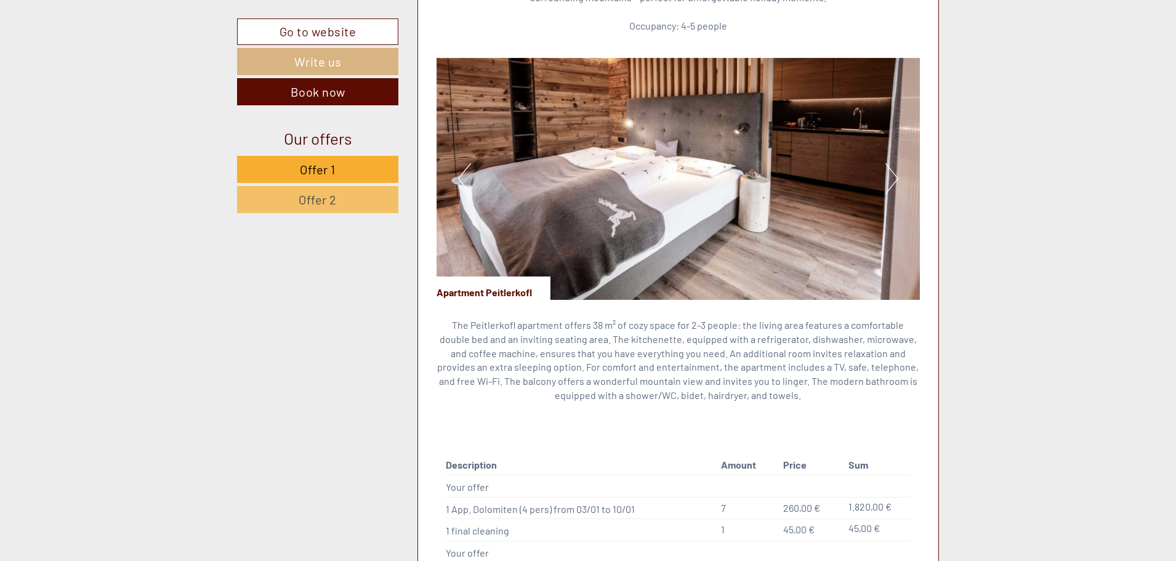
click at [897, 163] on button "Next" at bounding box center [892, 178] width 13 height 31
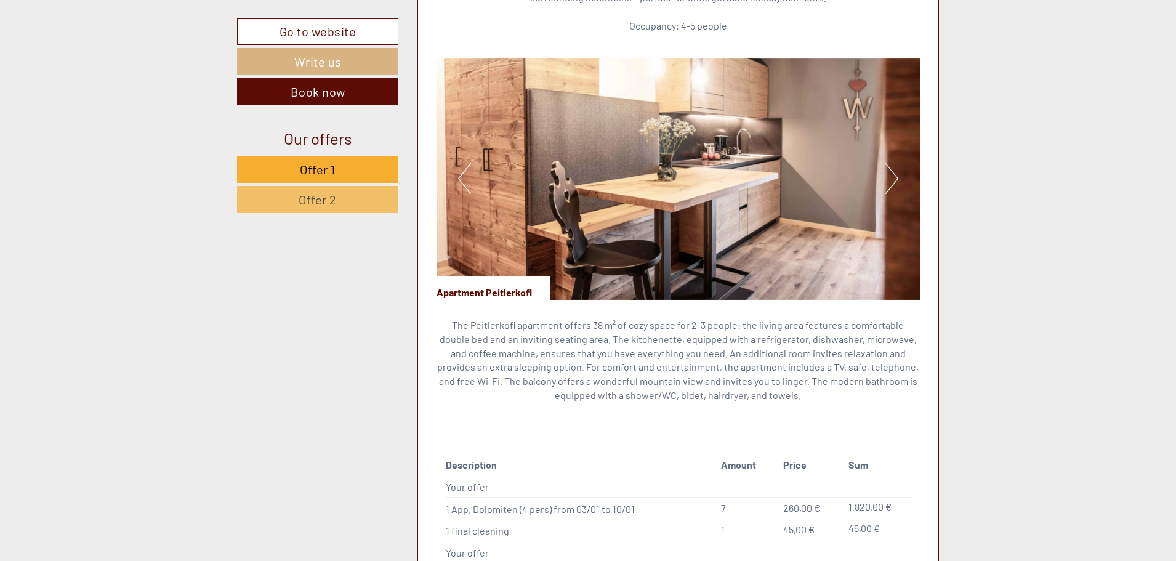
click at [897, 163] on button "Next" at bounding box center [892, 178] width 13 height 31
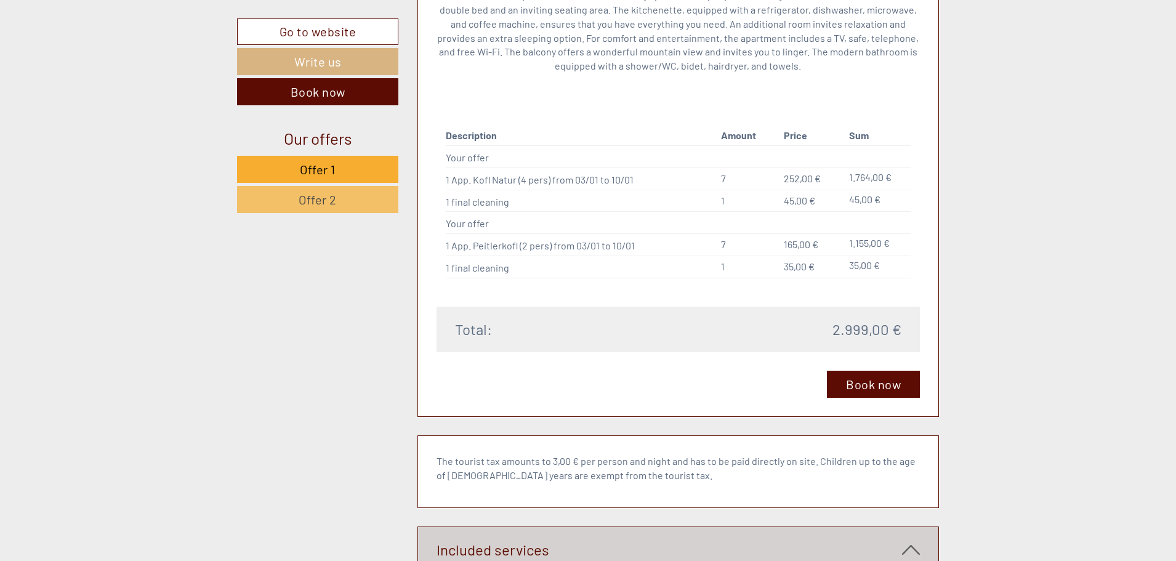
scroll to position [3119, 0]
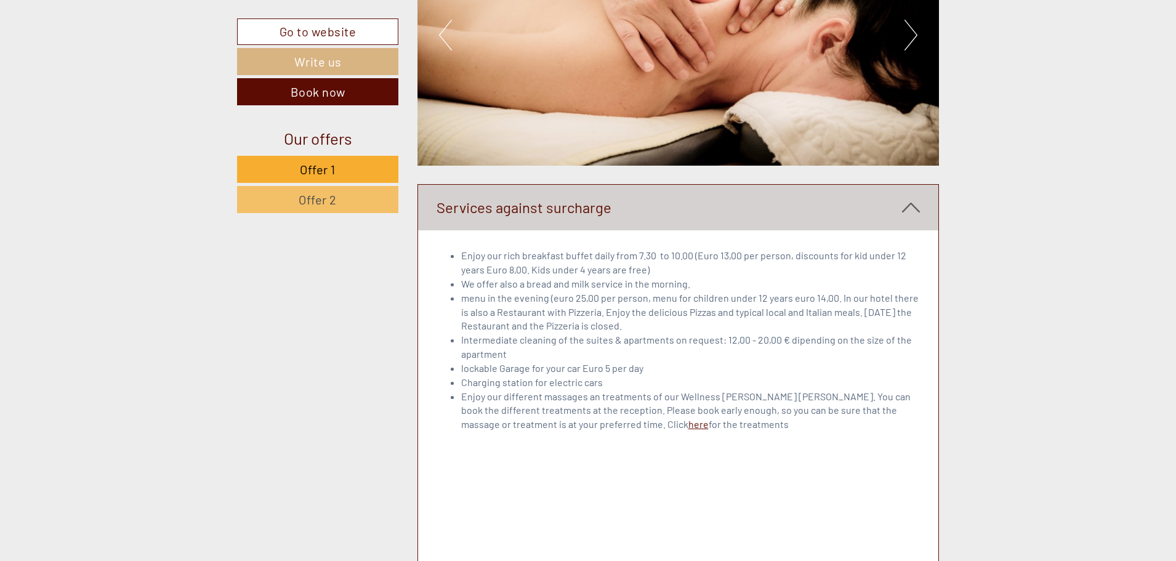
scroll to position [4351, 0]
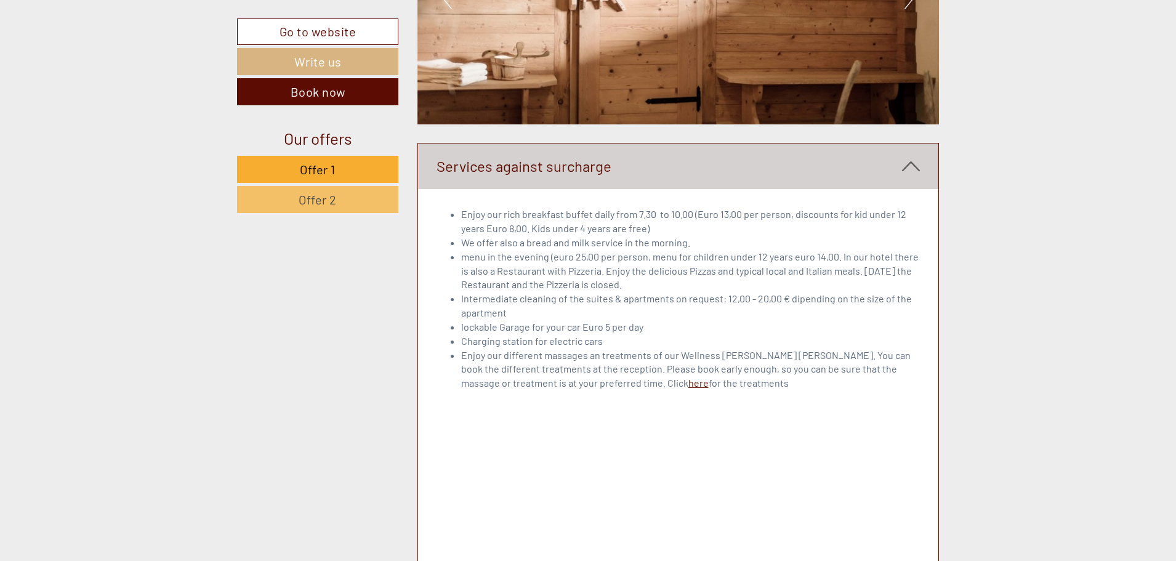
scroll to position [4412, 0]
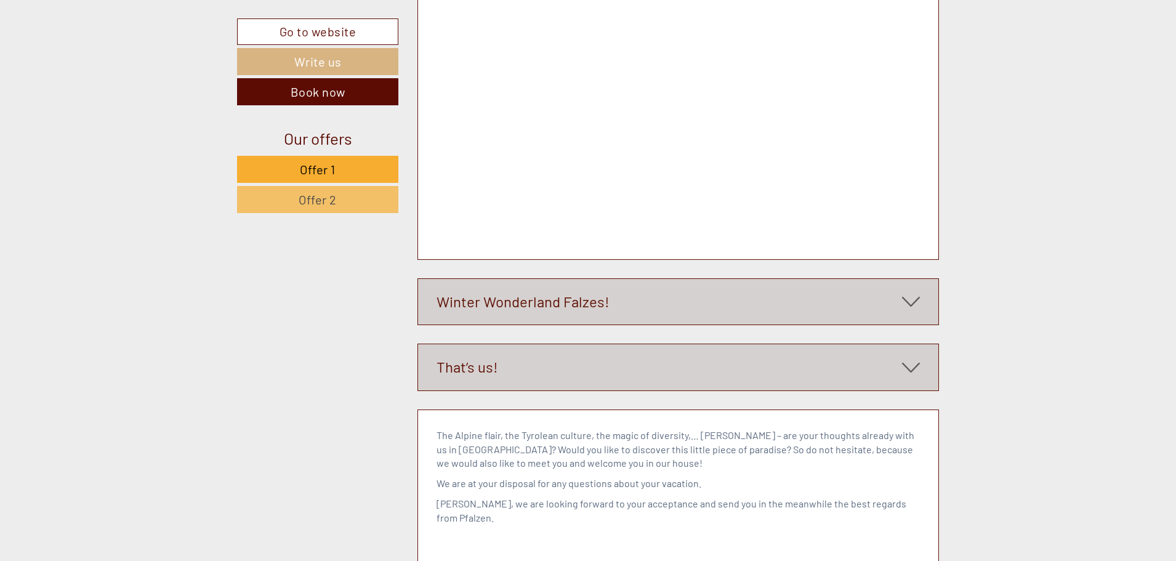
scroll to position [5644, 0]
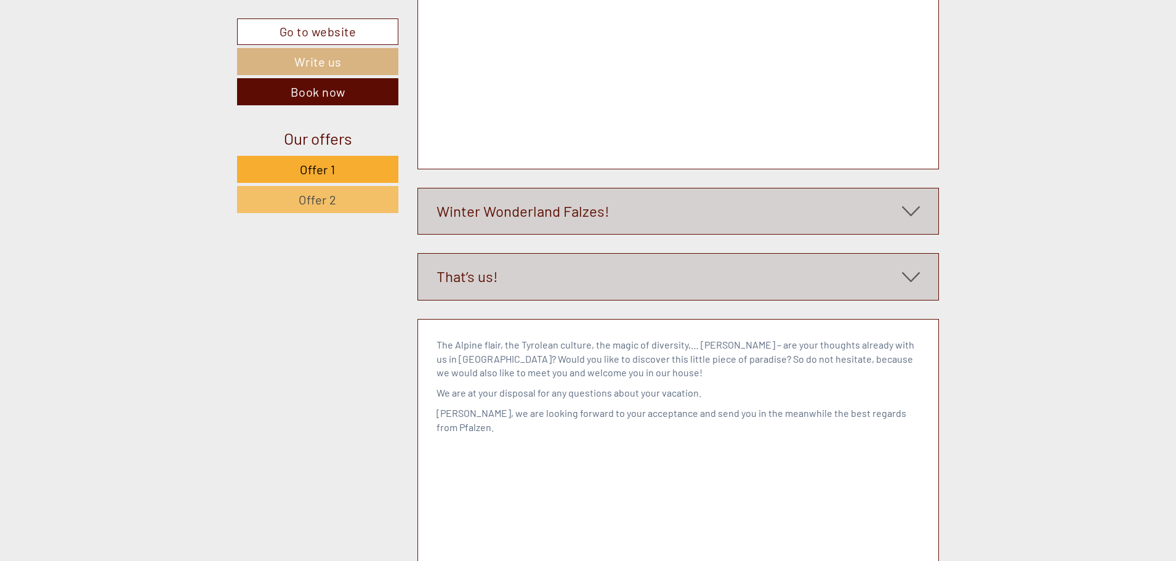
scroll to position [5829, 0]
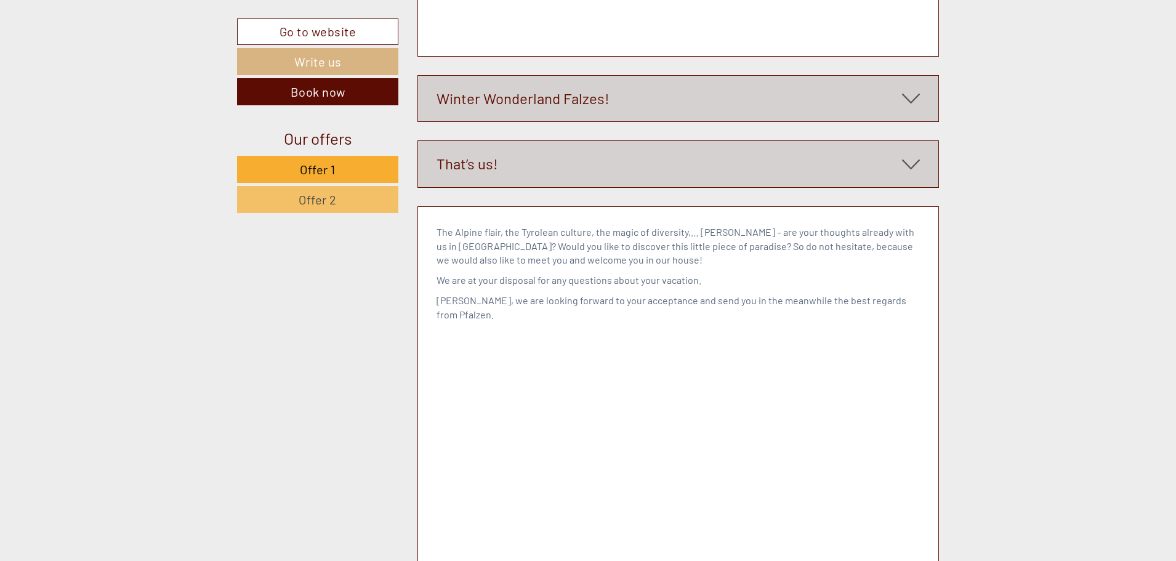
type textarea "**********"
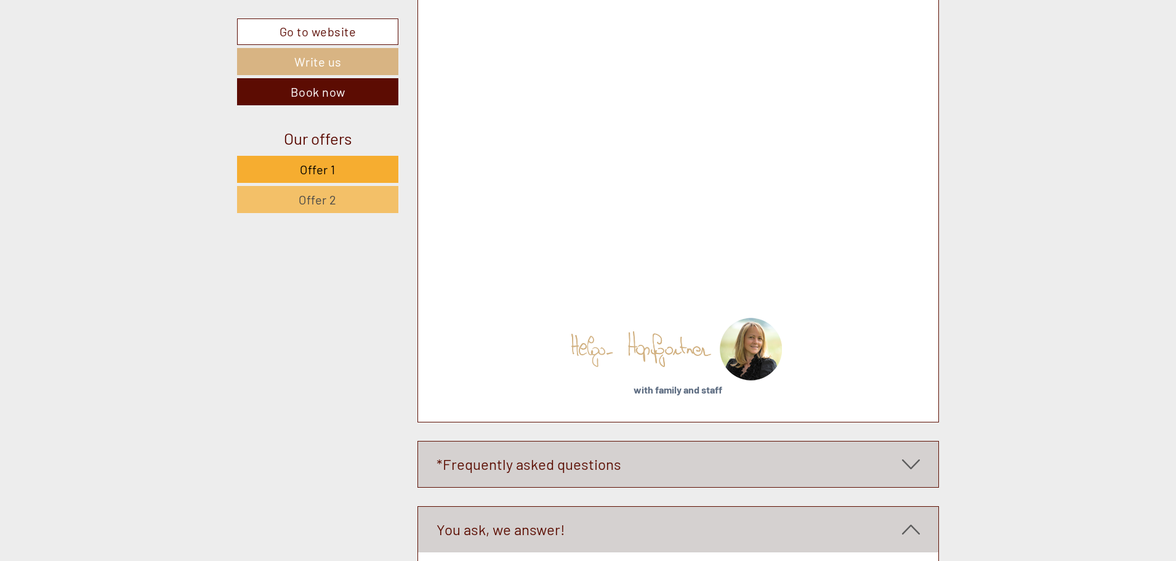
scroll to position [6260, 0]
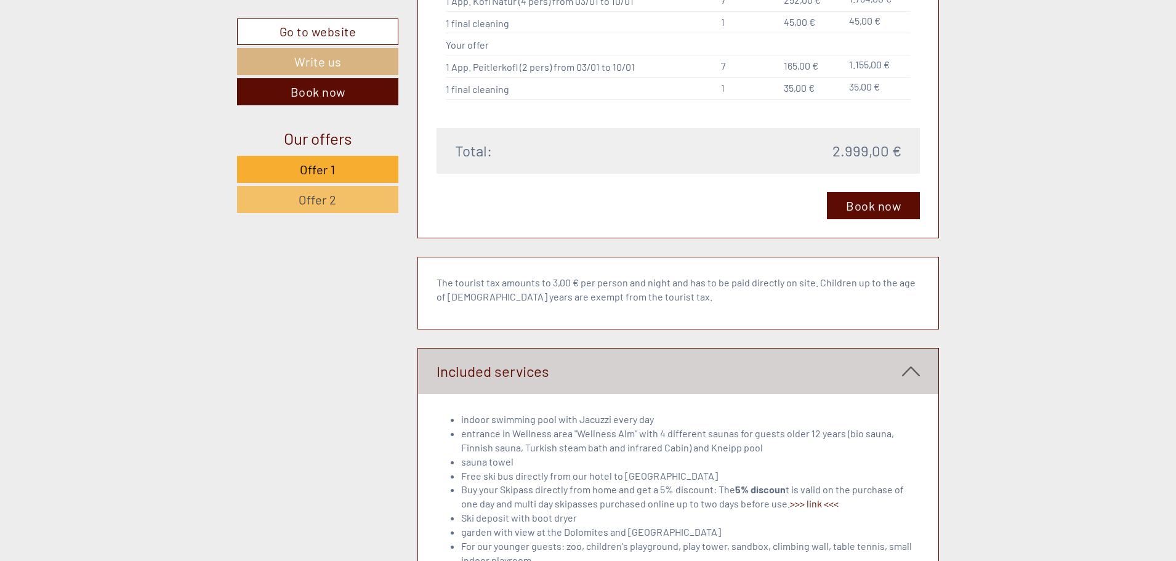
scroll to position [3141, 0]
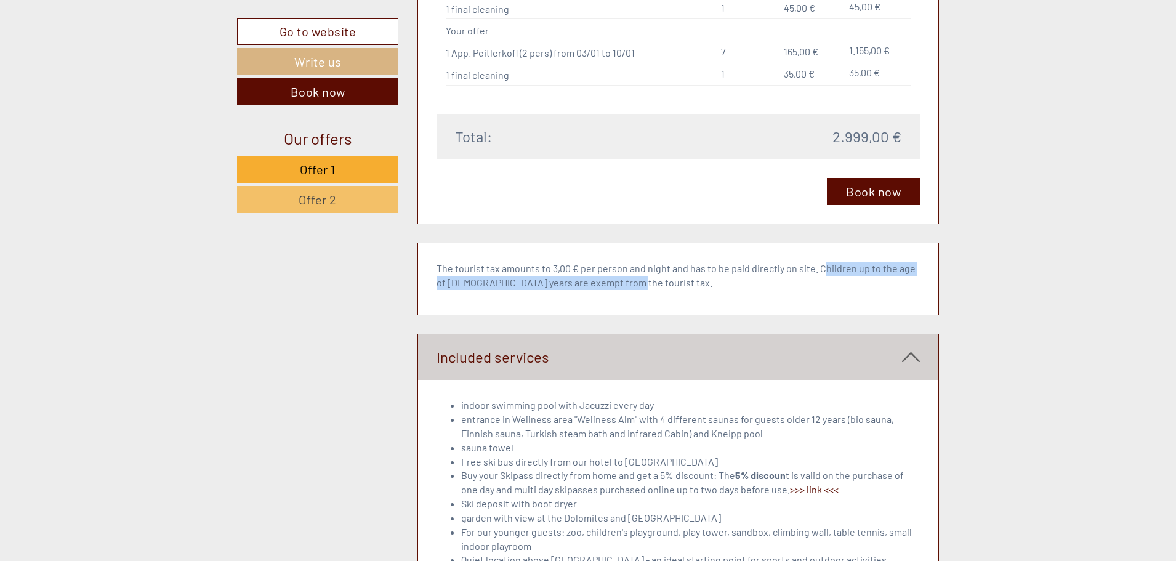
drag, startPoint x: 832, startPoint y: 251, endPoint x: 906, endPoint y: 292, distance: 84.6
click at [906, 292] on div "The tourist tax amounts to 3,00 € per person and night and has to be paid direc…" at bounding box center [678, 278] width 521 height 71
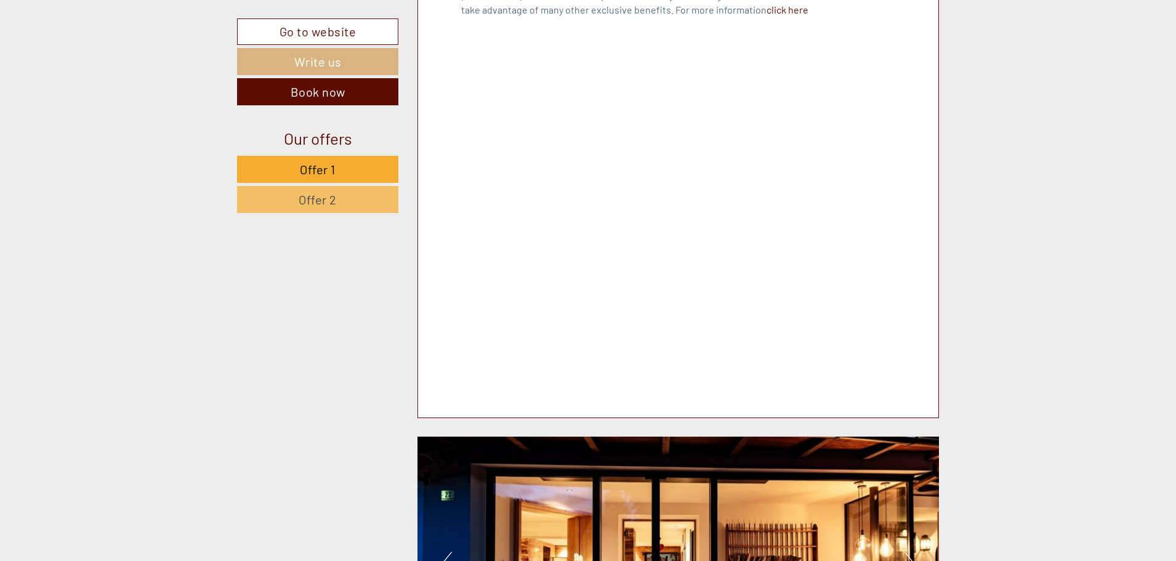
scroll to position [3818, 0]
